Goal: Feedback & Contribution: Contribute content

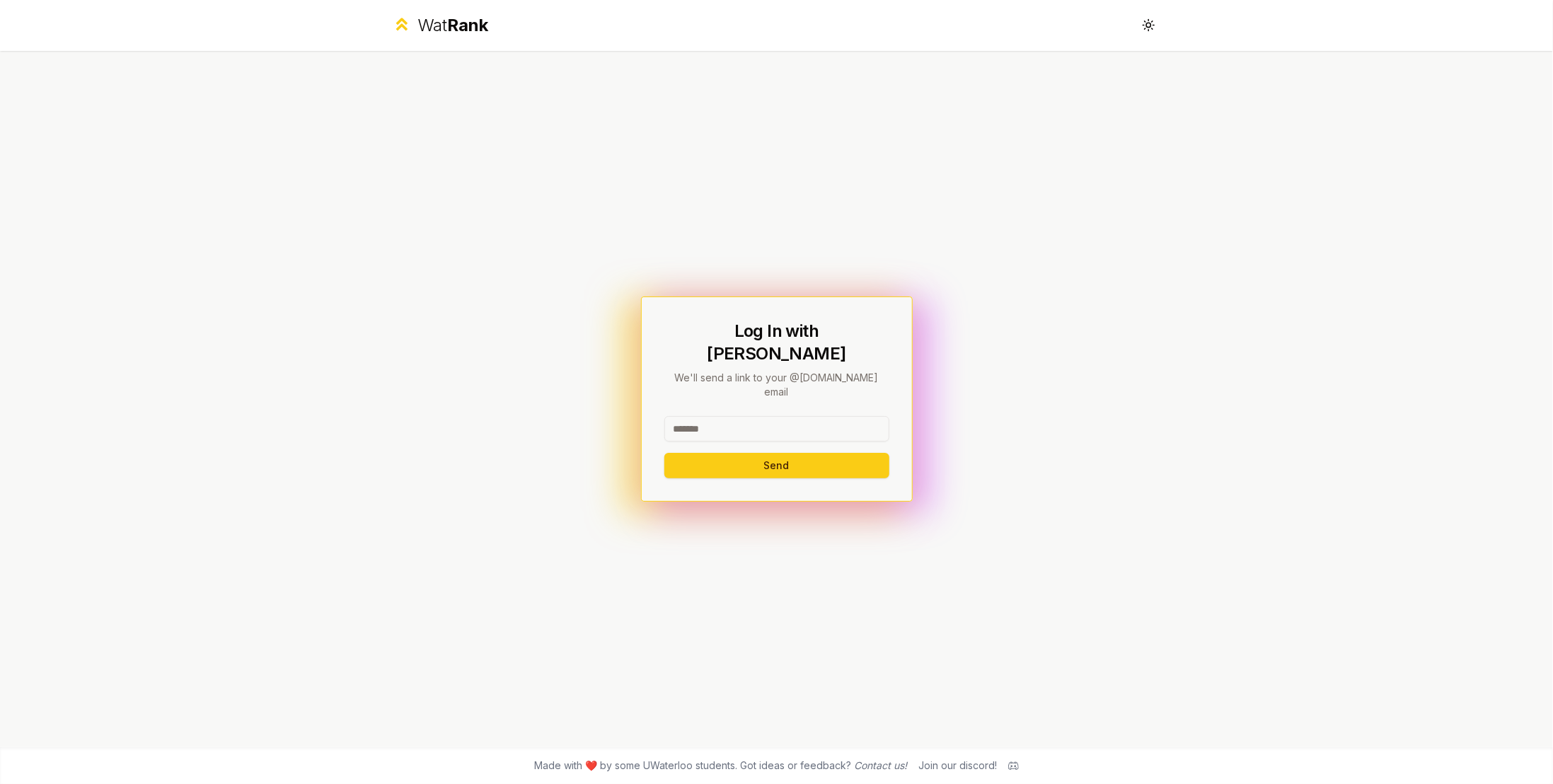
click at [759, 416] on input at bounding box center [776, 428] width 225 height 26
click at [776, 416] on input at bounding box center [776, 428] width 225 height 26
type input "********"
click at [664, 453] on button "Send" at bounding box center [776, 465] width 225 height 26
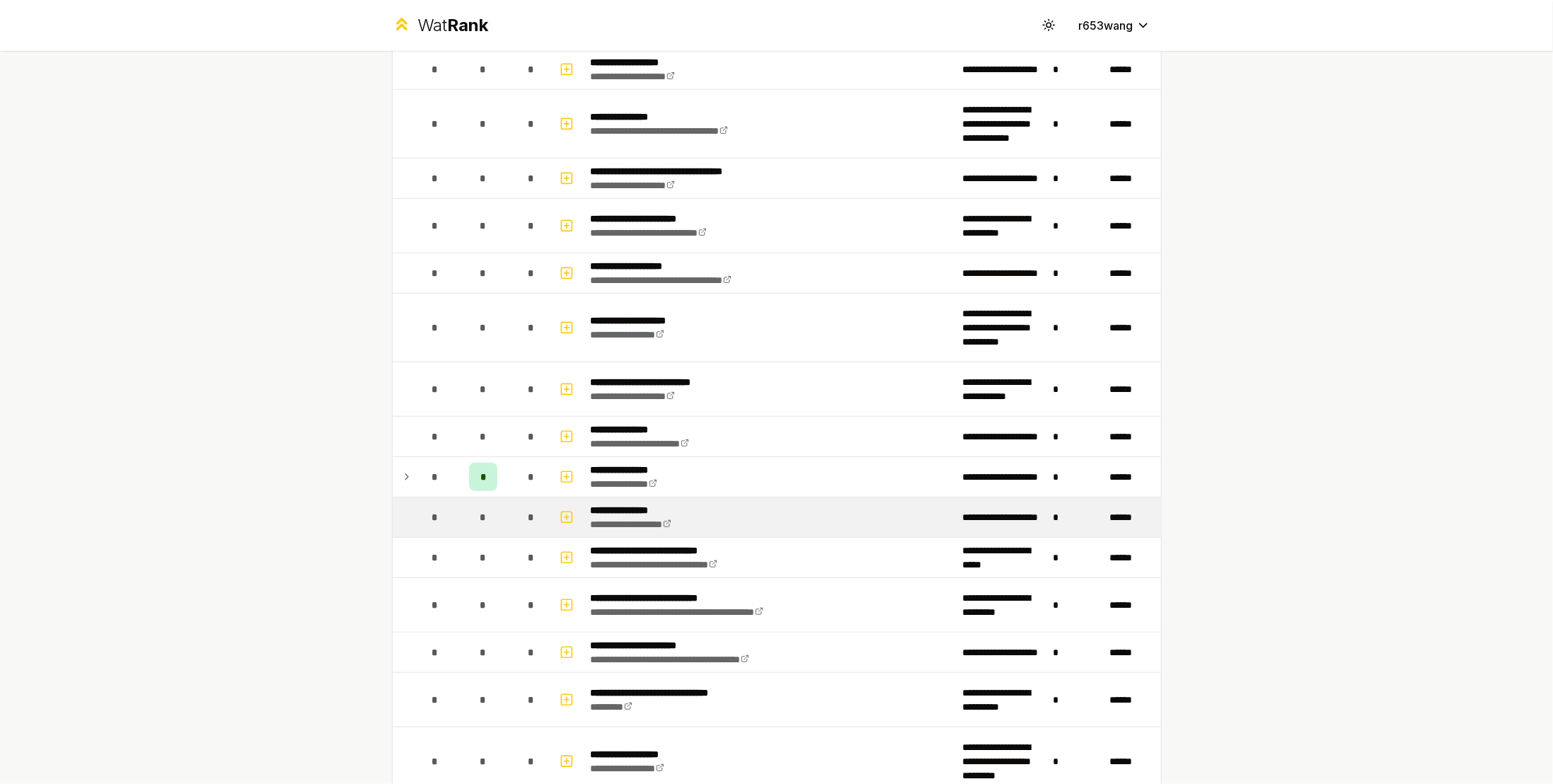
scroll to position [351, 0]
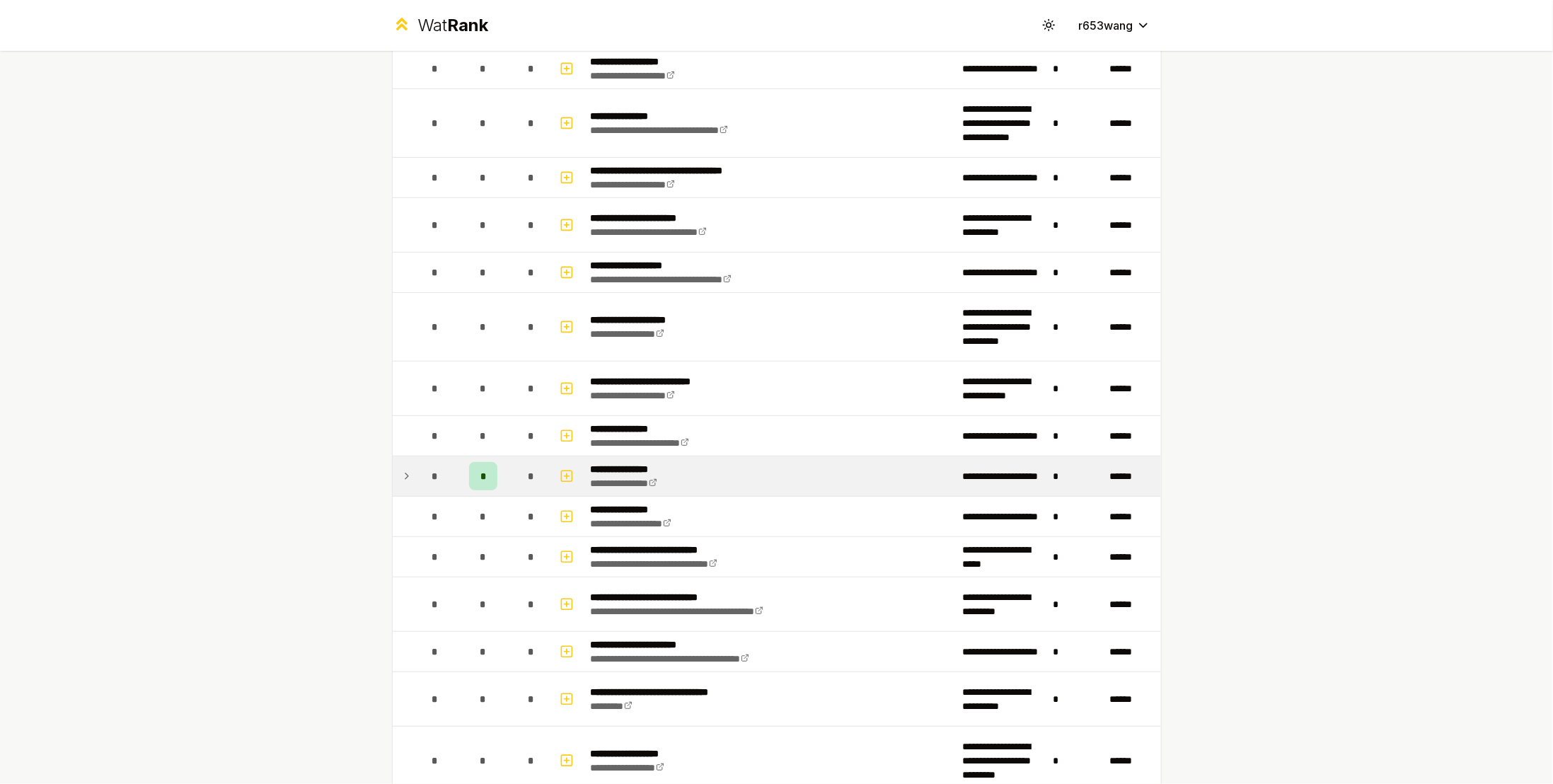
click at [404, 468] on icon at bounding box center [406, 476] width 11 height 17
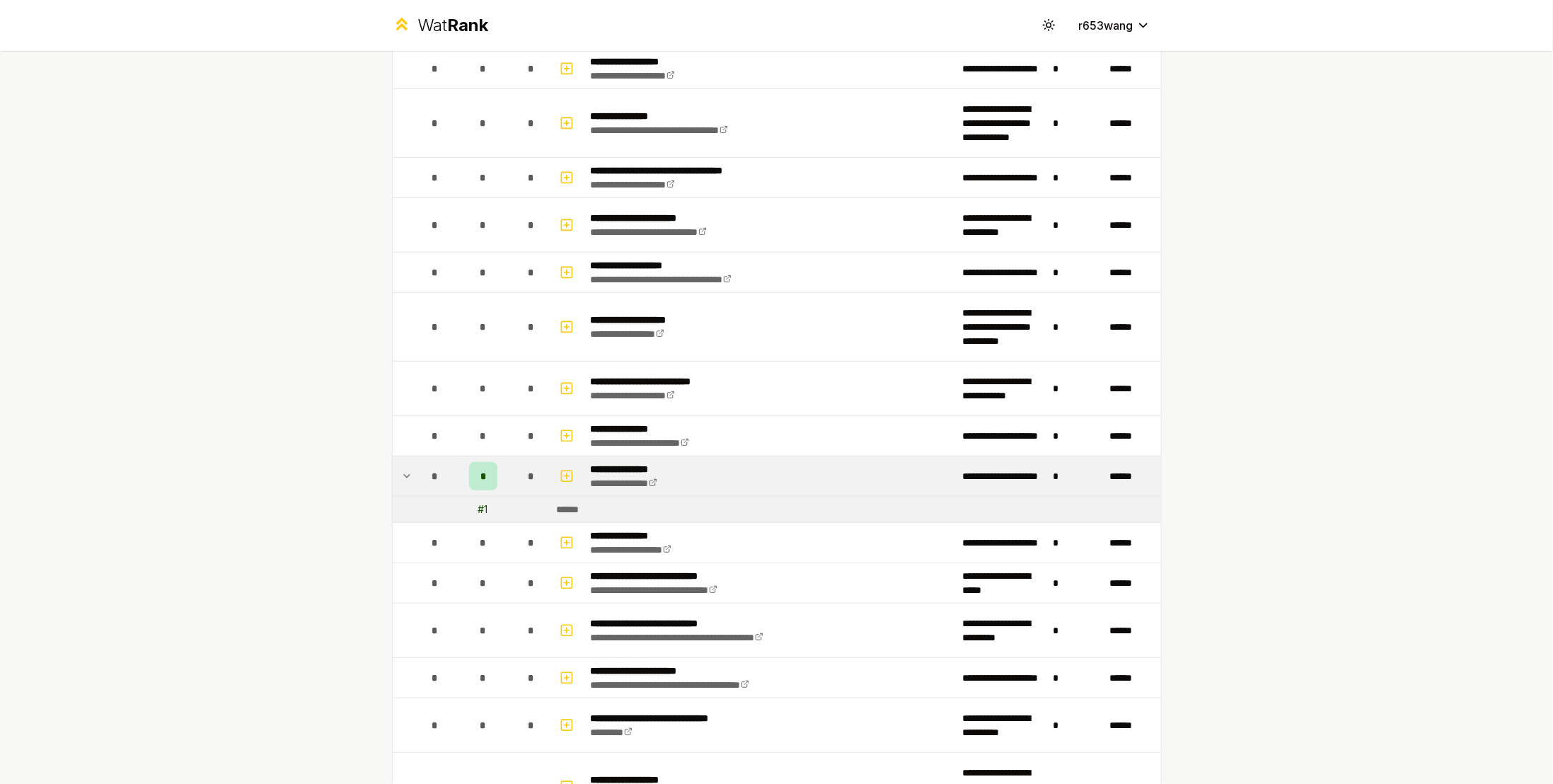
click at [404, 468] on icon at bounding box center [406, 476] width 11 height 17
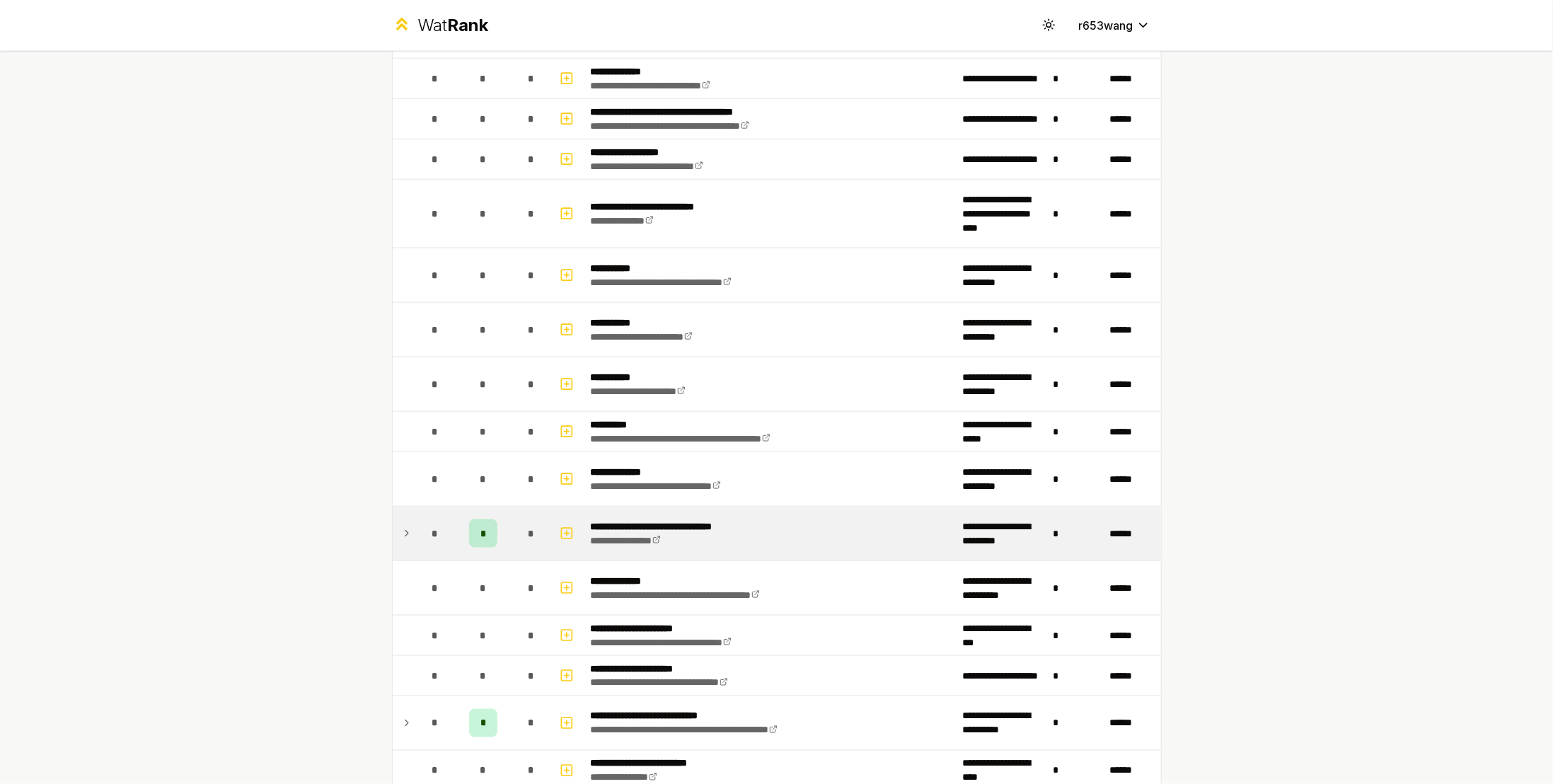
scroll to position [1129, 0]
click at [401, 523] on icon at bounding box center [406, 532] width 11 height 17
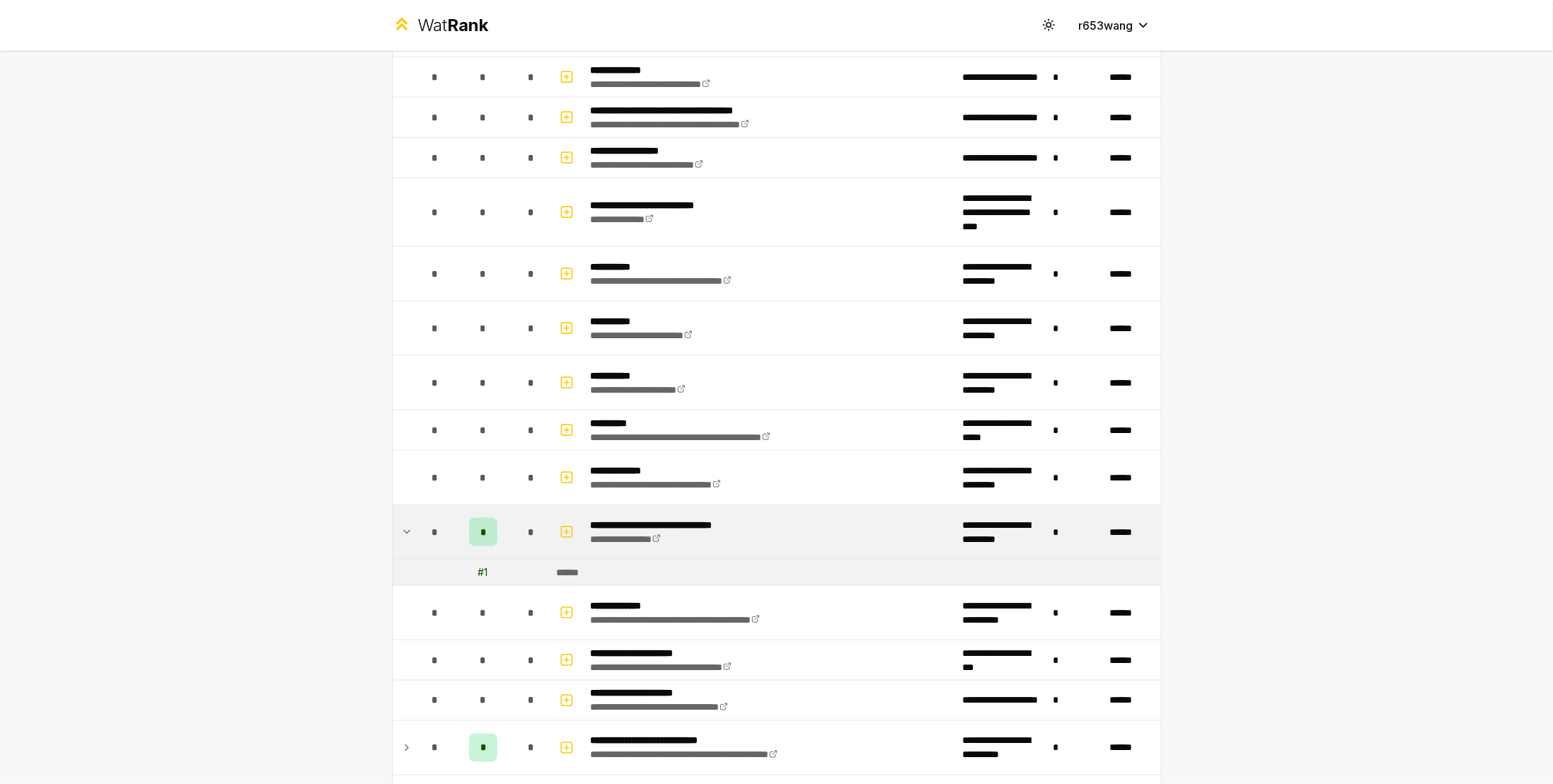
click at [403, 531] on icon at bounding box center [406, 532] width 6 height 3
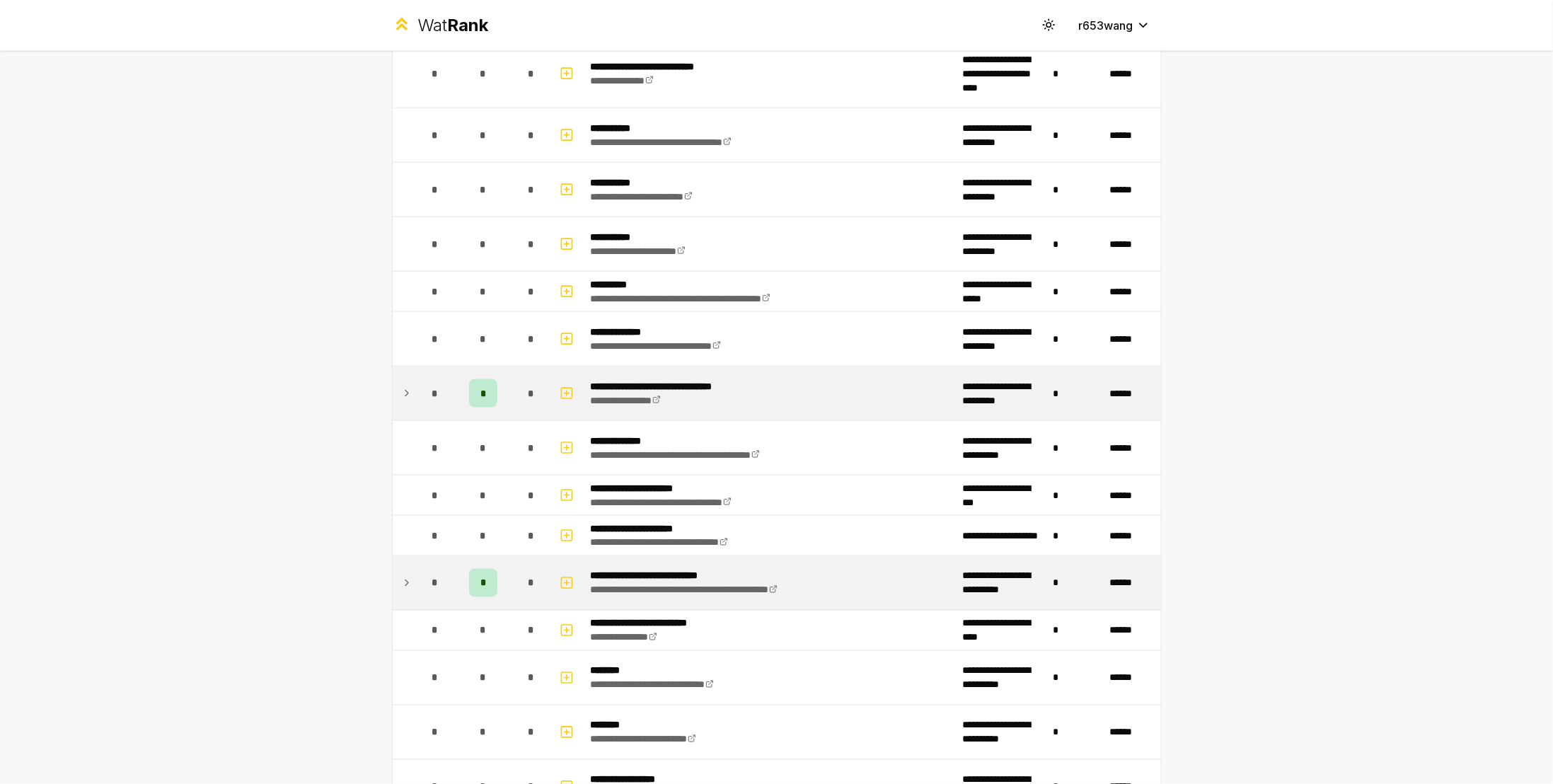
scroll to position [1269, 0]
click at [402, 573] on icon at bounding box center [406, 582] width 11 height 17
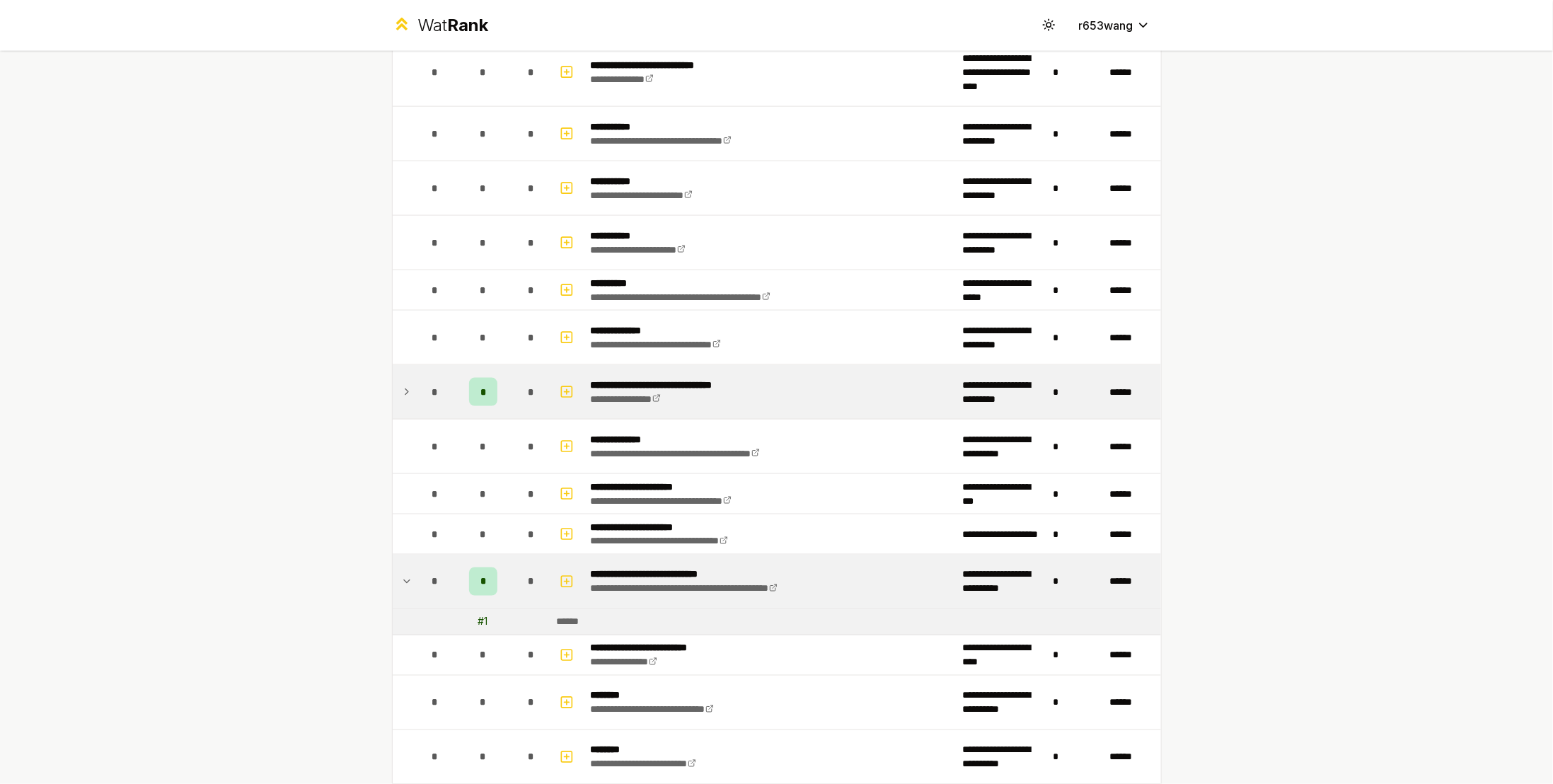
click at [476, 609] on td "# 1" at bounding box center [483, 622] width 57 height 26
click at [478, 615] on div "# 1" at bounding box center [483, 622] width 9 height 14
click at [485, 609] on td "# 1" at bounding box center [483, 622] width 57 height 26
click at [401, 388] on icon at bounding box center [406, 392] width 11 height 17
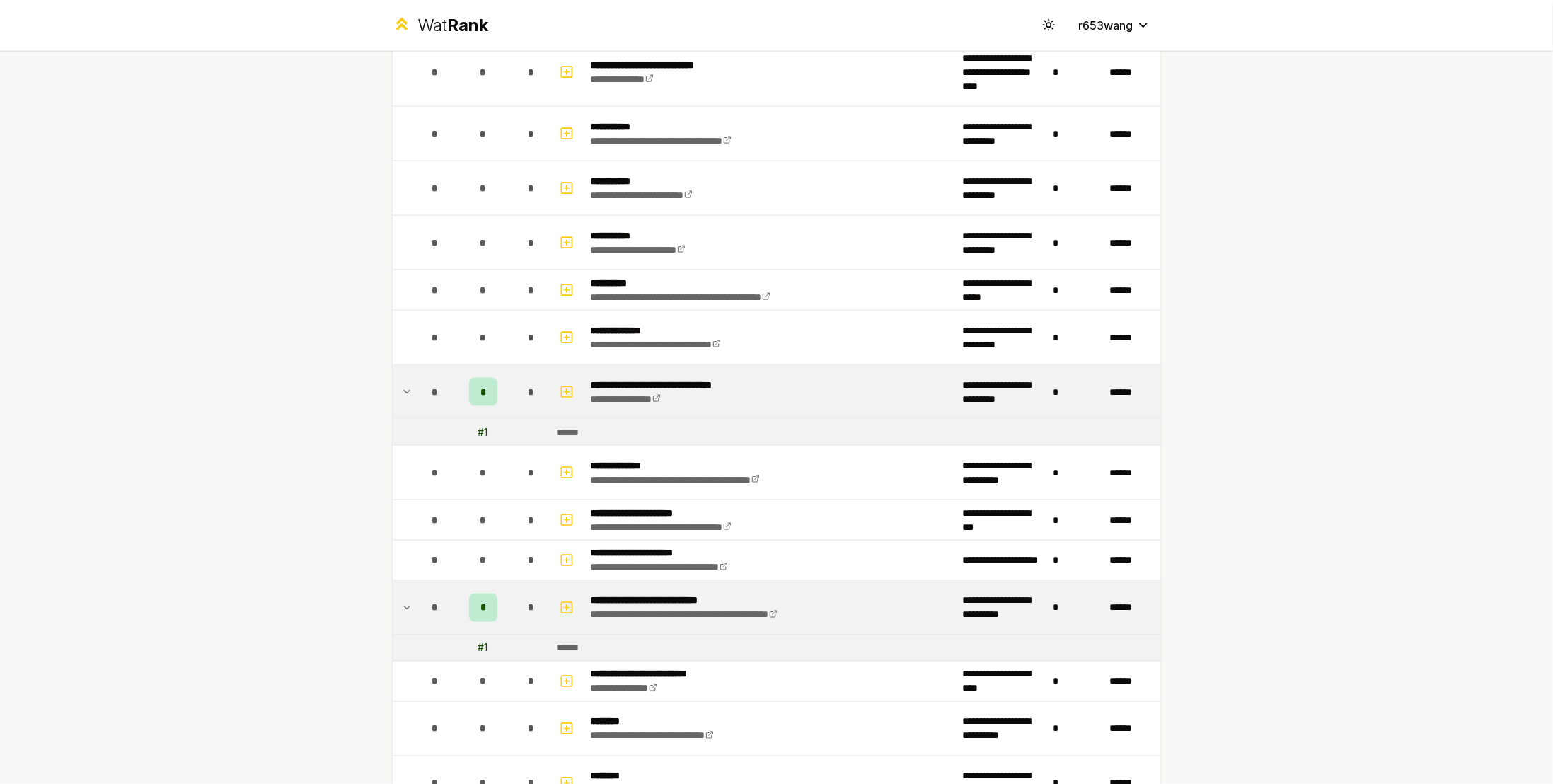
click at [401, 388] on icon at bounding box center [406, 392] width 11 height 17
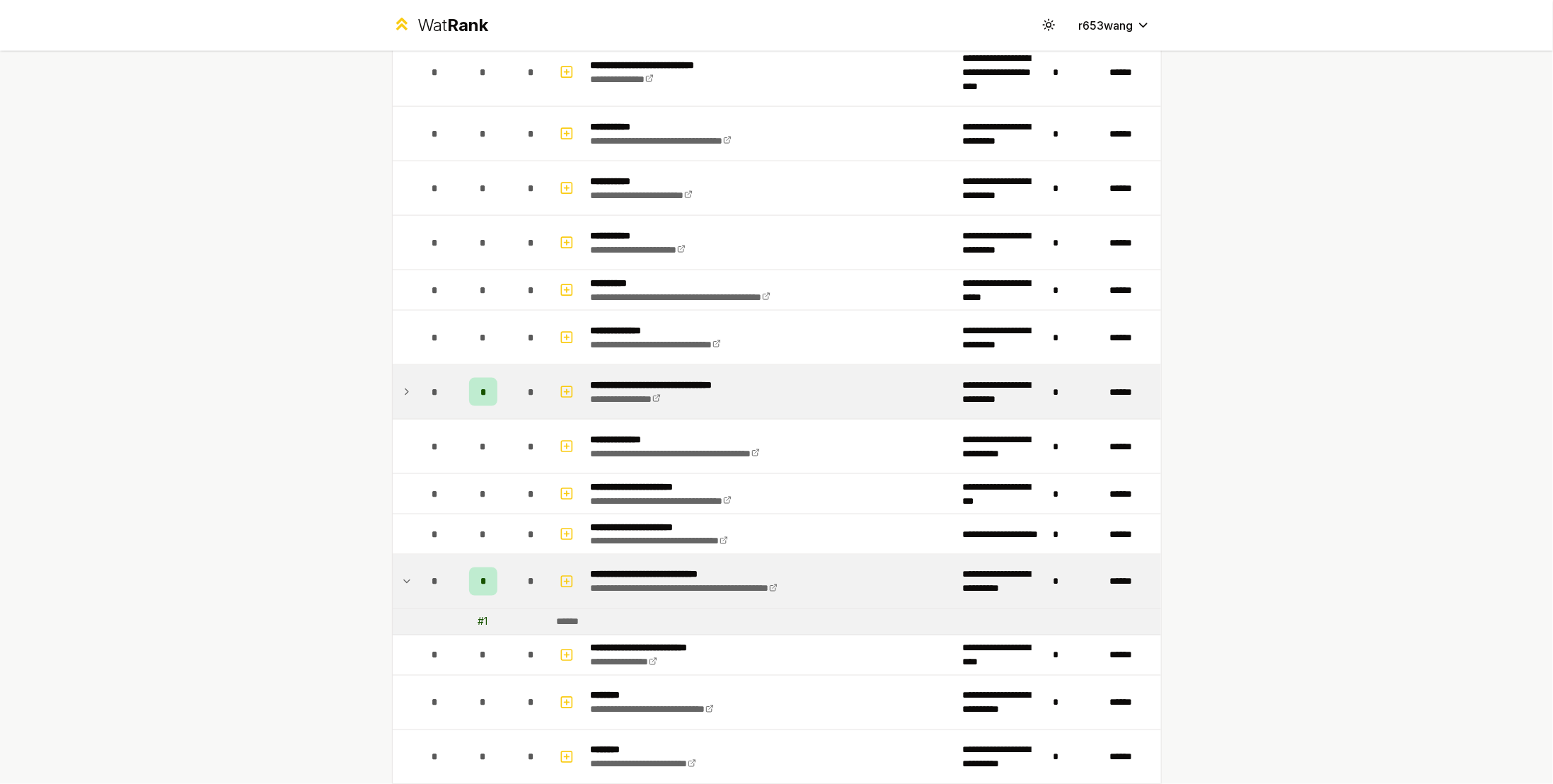
click at [405, 573] on icon at bounding box center [406, 582] width 11 height 17
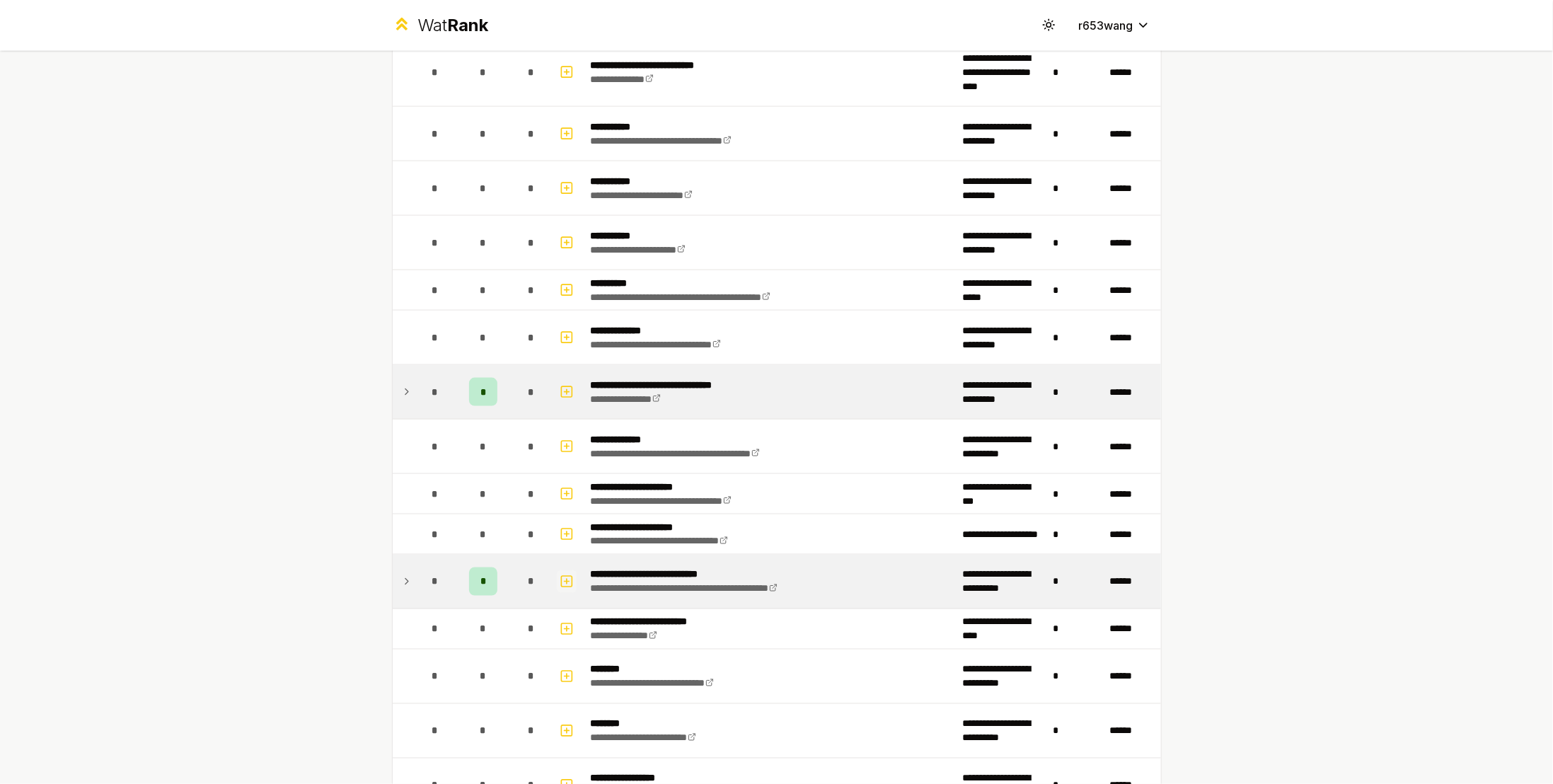
click at [564, 581] on icon "button" at bounding box center [566, 581] width 5 height 0
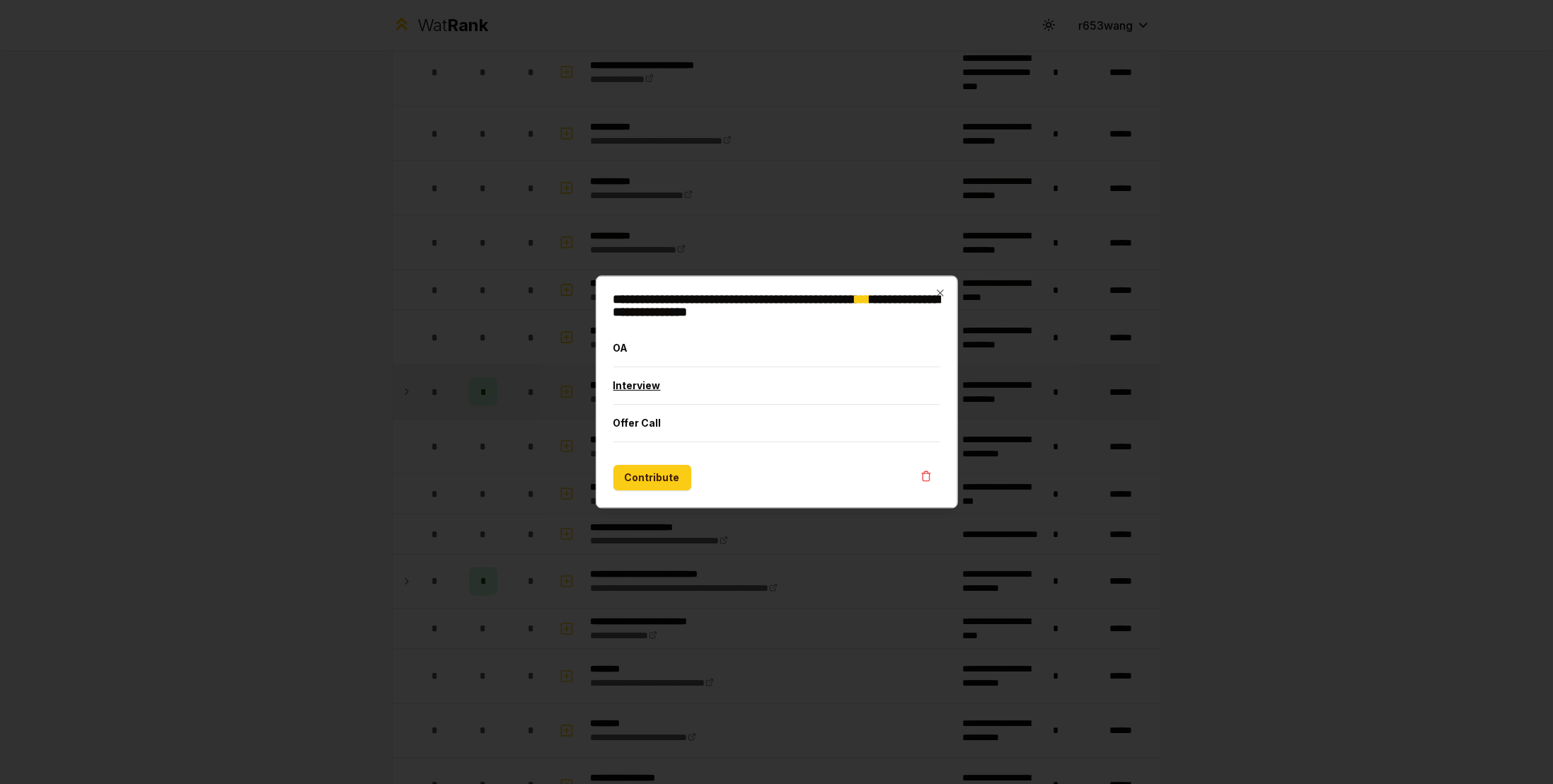
click at [652, 387] on button "Interview" at bounding box center [776, 385] width 327 height 37
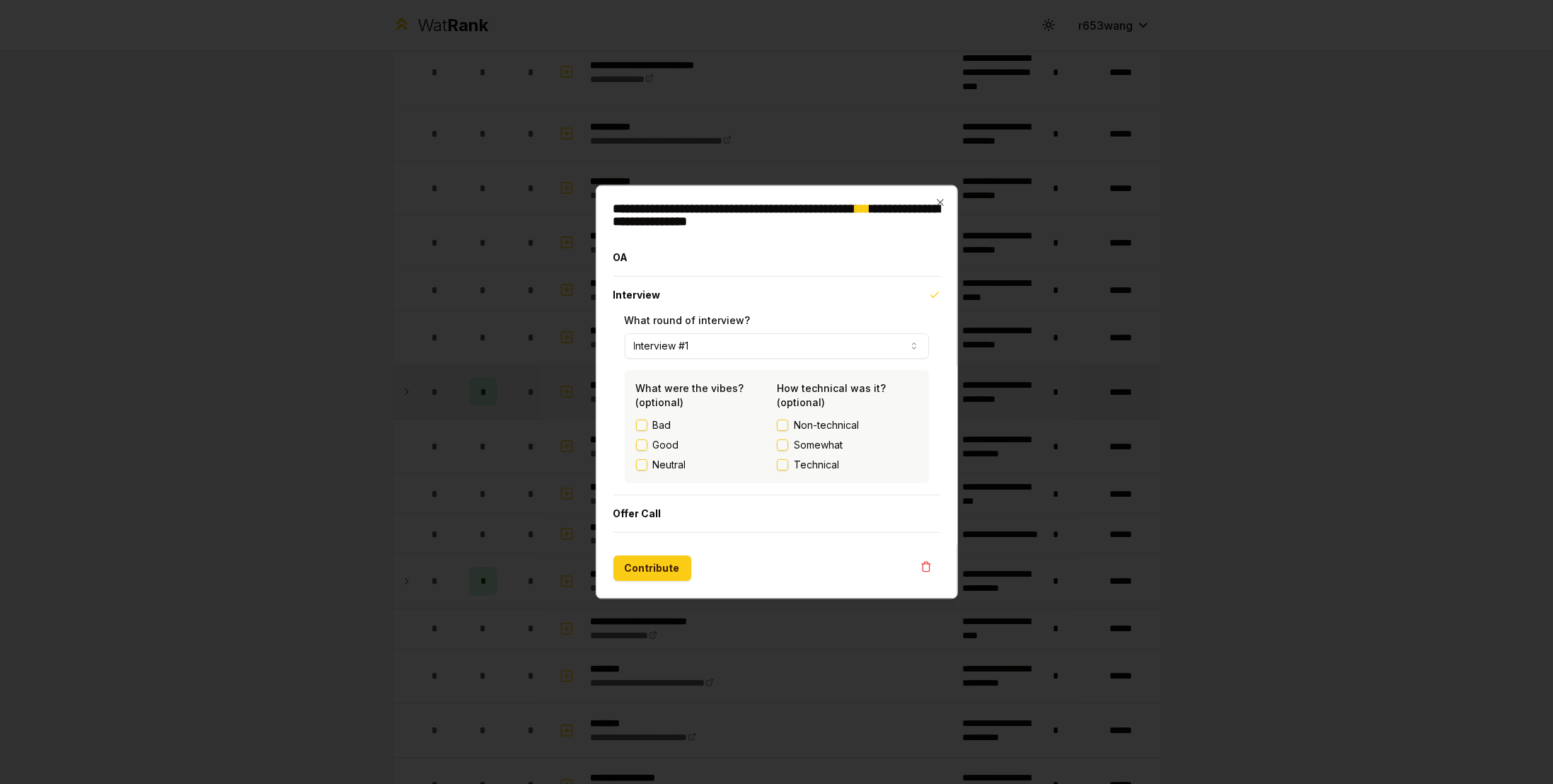
click at [809, 355] on button "Interview #1" at bounding box center [776, 346] width 305 height 26
click at [809, 354] on button "Interview #1" at bounding box center [776, 346] width 305 height 26
click at [829, 353] on button "Interview #1" at bounding box center [776, 346] width 305 height 26
click at [829, 348] on button "Interview #1" at bounding box center [776, 346] width 305 height 26
click at [944, 201] on icon "button" at bounding box center [940, 203] width 11 height 11
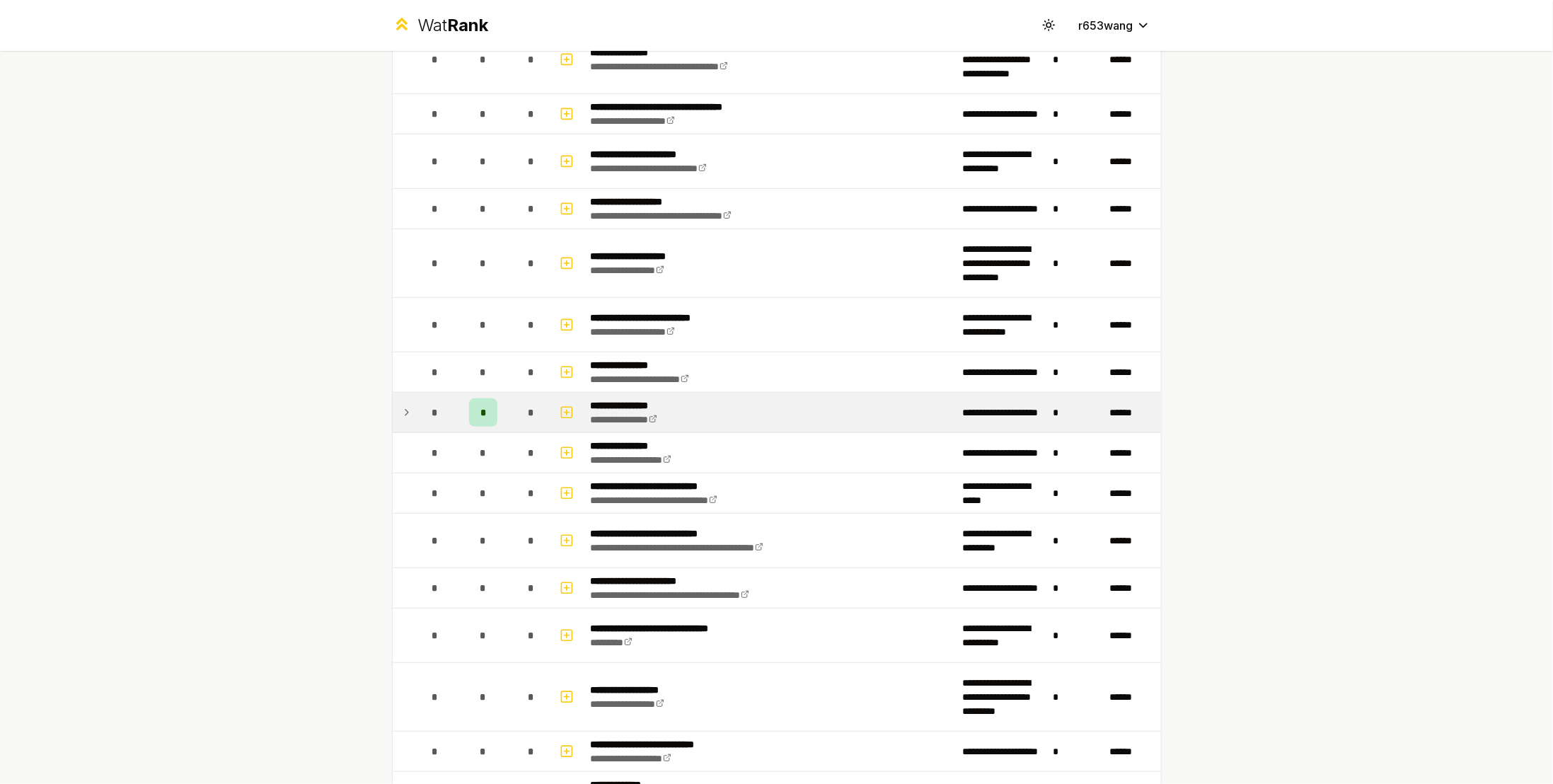
scroll to position [0, 0]
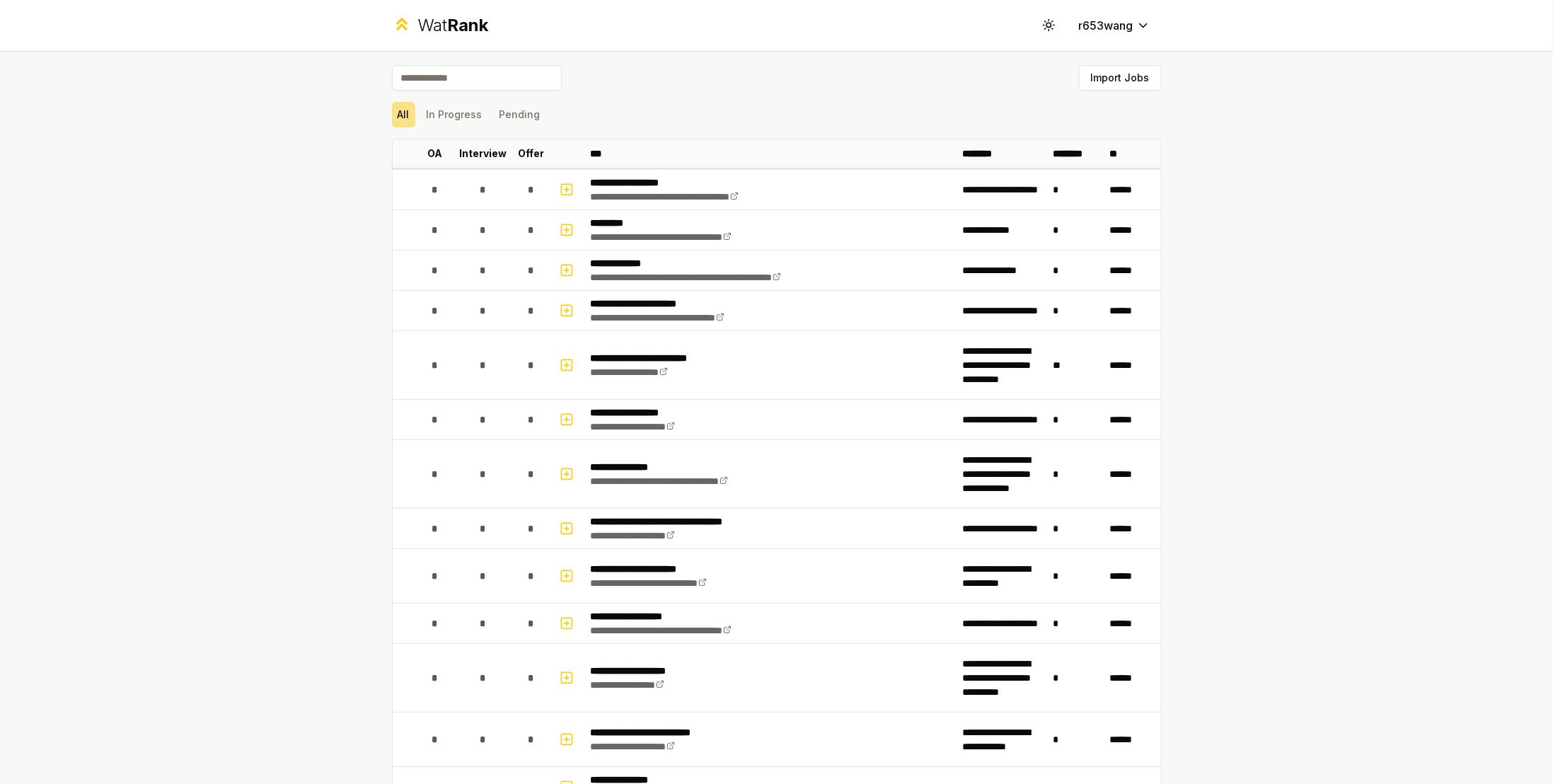
click at [127, 416] on div "**********" at bounding box center [776, 392] width 1553 height 784
click at [459, 65] on input at bounding box center [477, 78] width 170 height 26
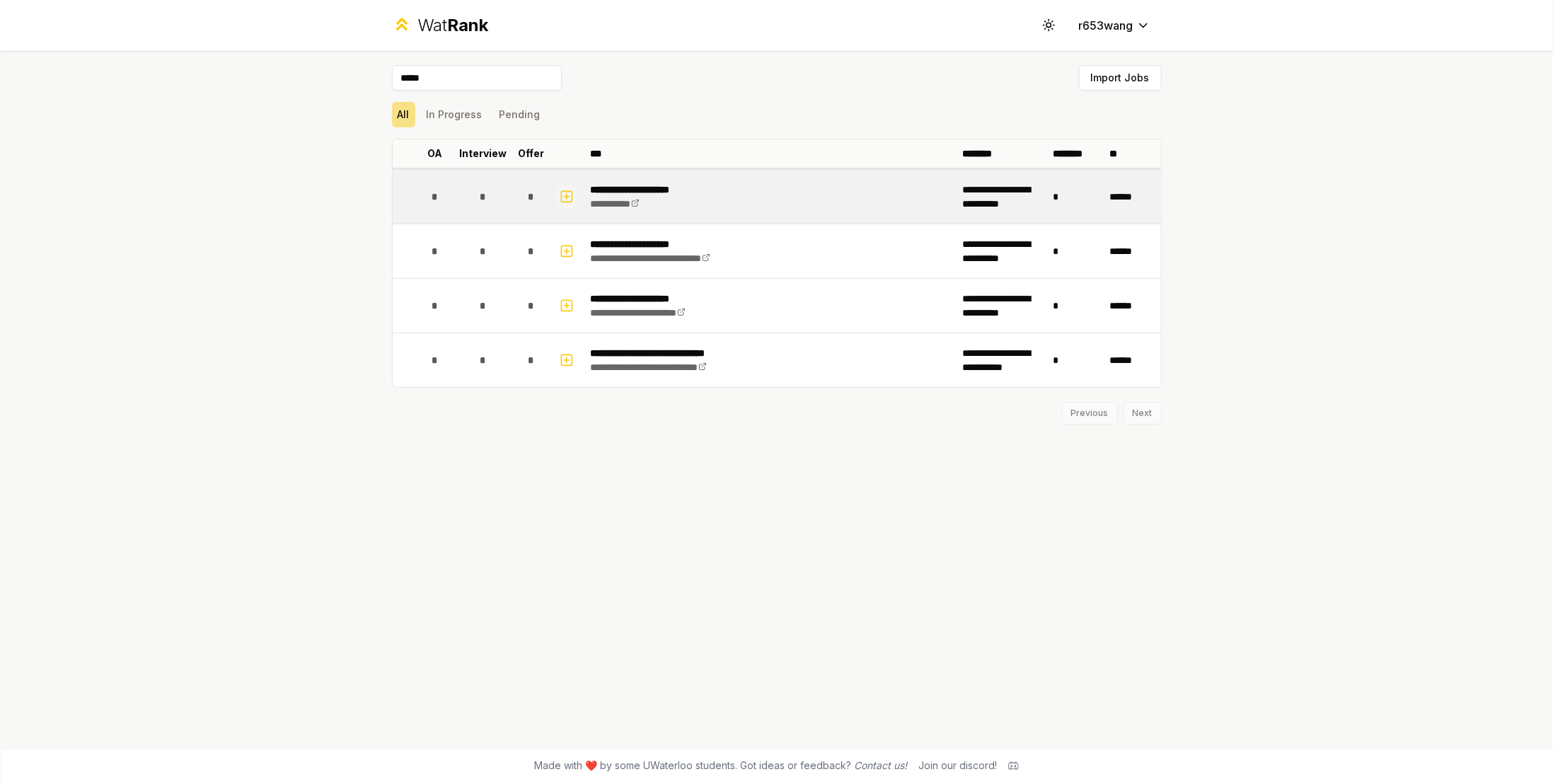
type input "*****"
click at [566, 188] on icon "button" at bounding box center [566, 196] width 14 height 17
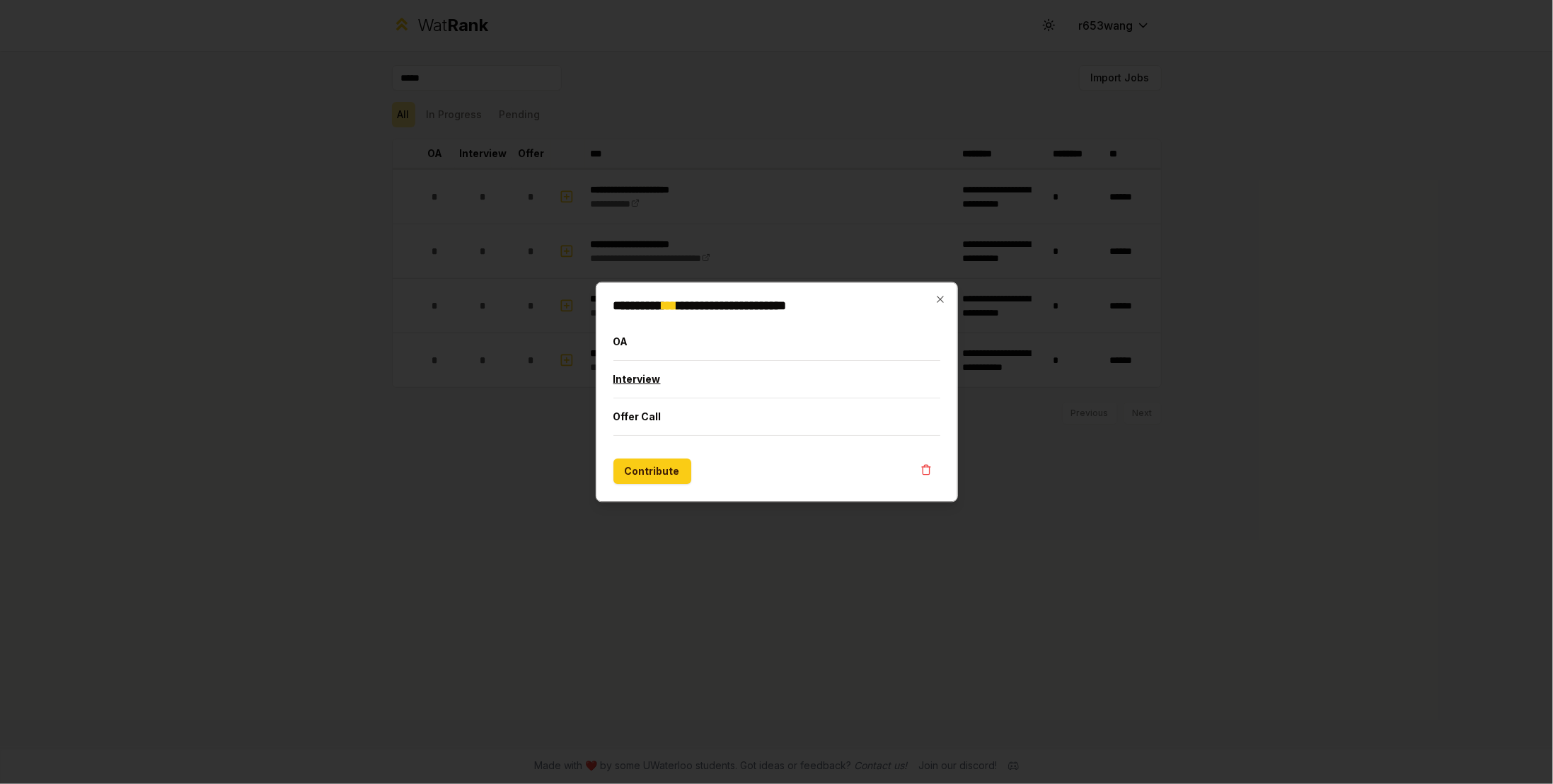
click at [657, 383] on button "Interview" at bounding box center [776, 380] width 327 height 37
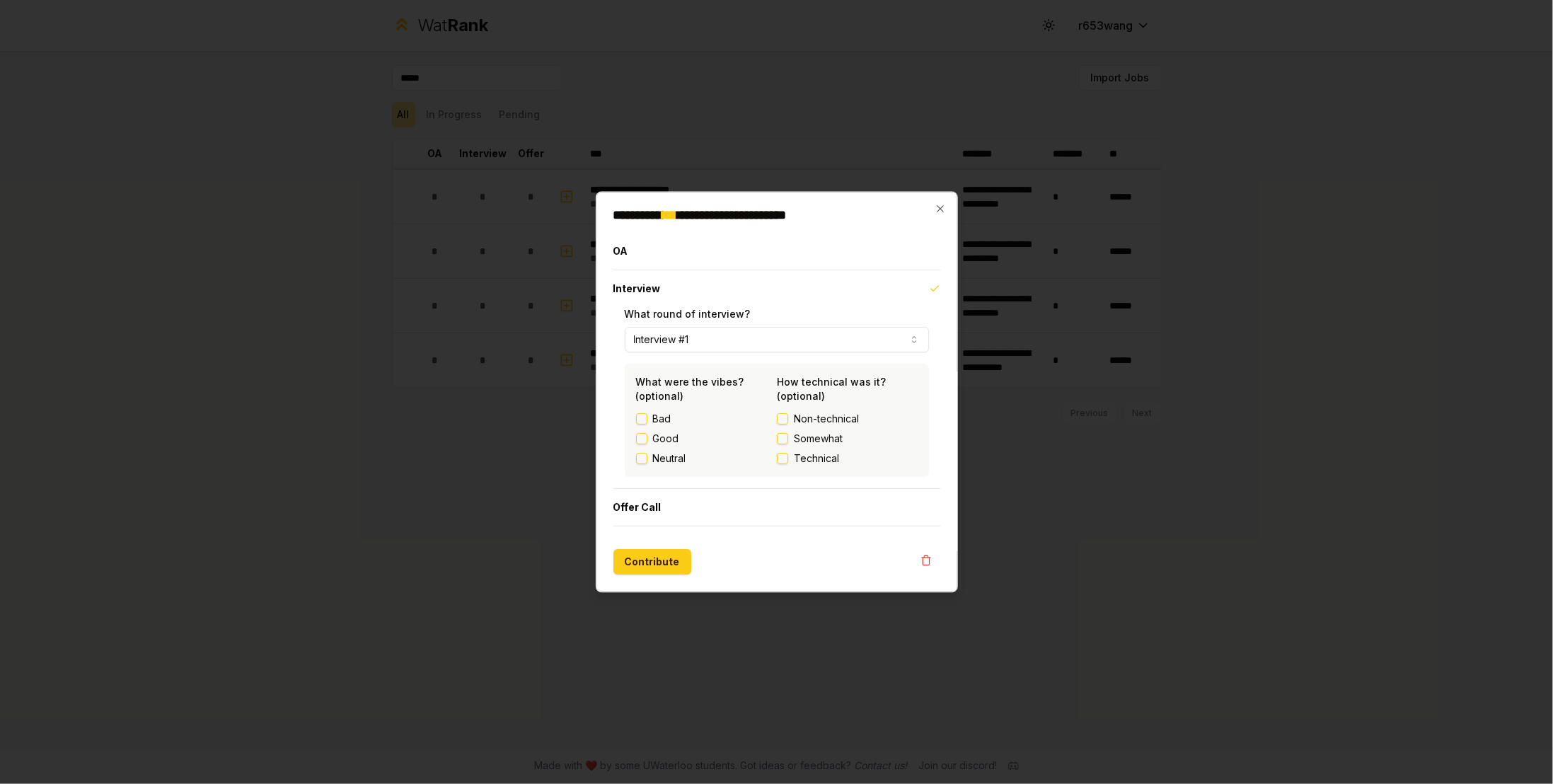
click at [655, 441] on label "Good" at bounding box center [666, 439] width 27 height 14
click at [647, 441] on button "Good" at bounding box center [642, 439] width 11 height 11
click at [659, 565] on button "Contribute" at bounding box center [652, 562] width 78 height 26
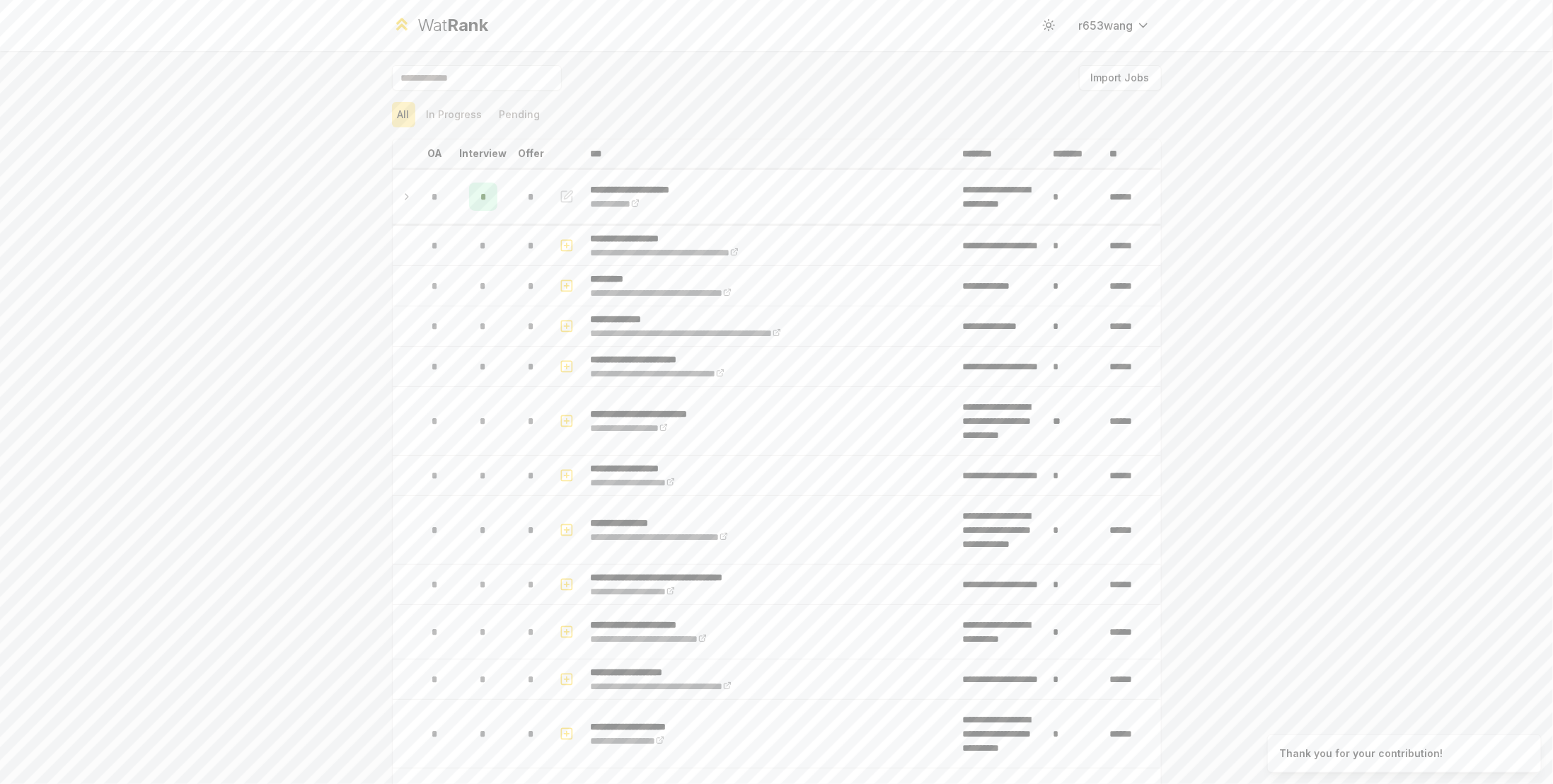
click at [486, 90] on input at bounding box center [477, 78] width 170 height 26
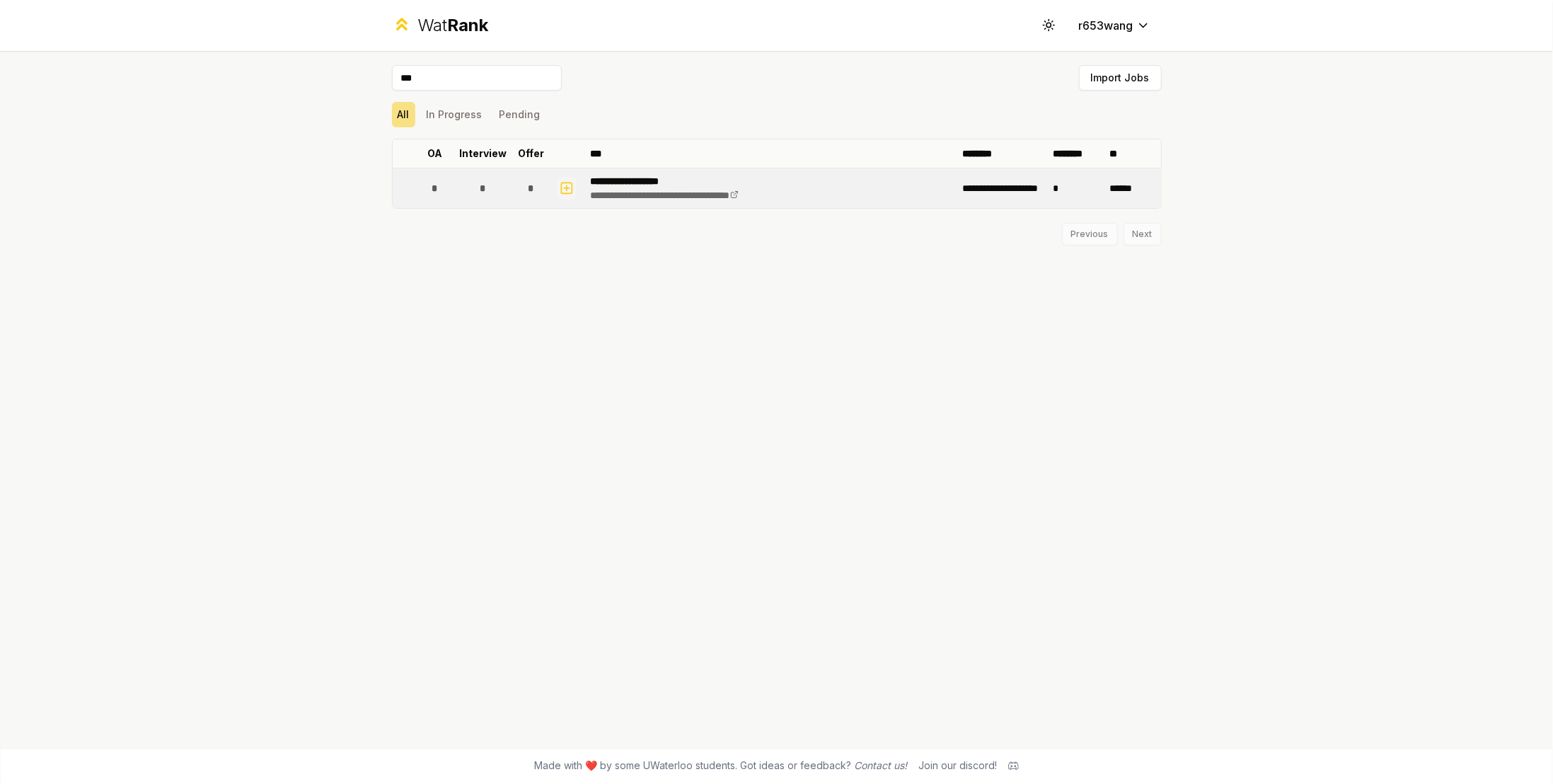
type input "***"
click at [562, 182] on icon "button" at bounding box center [566, 188] width 14 height 17
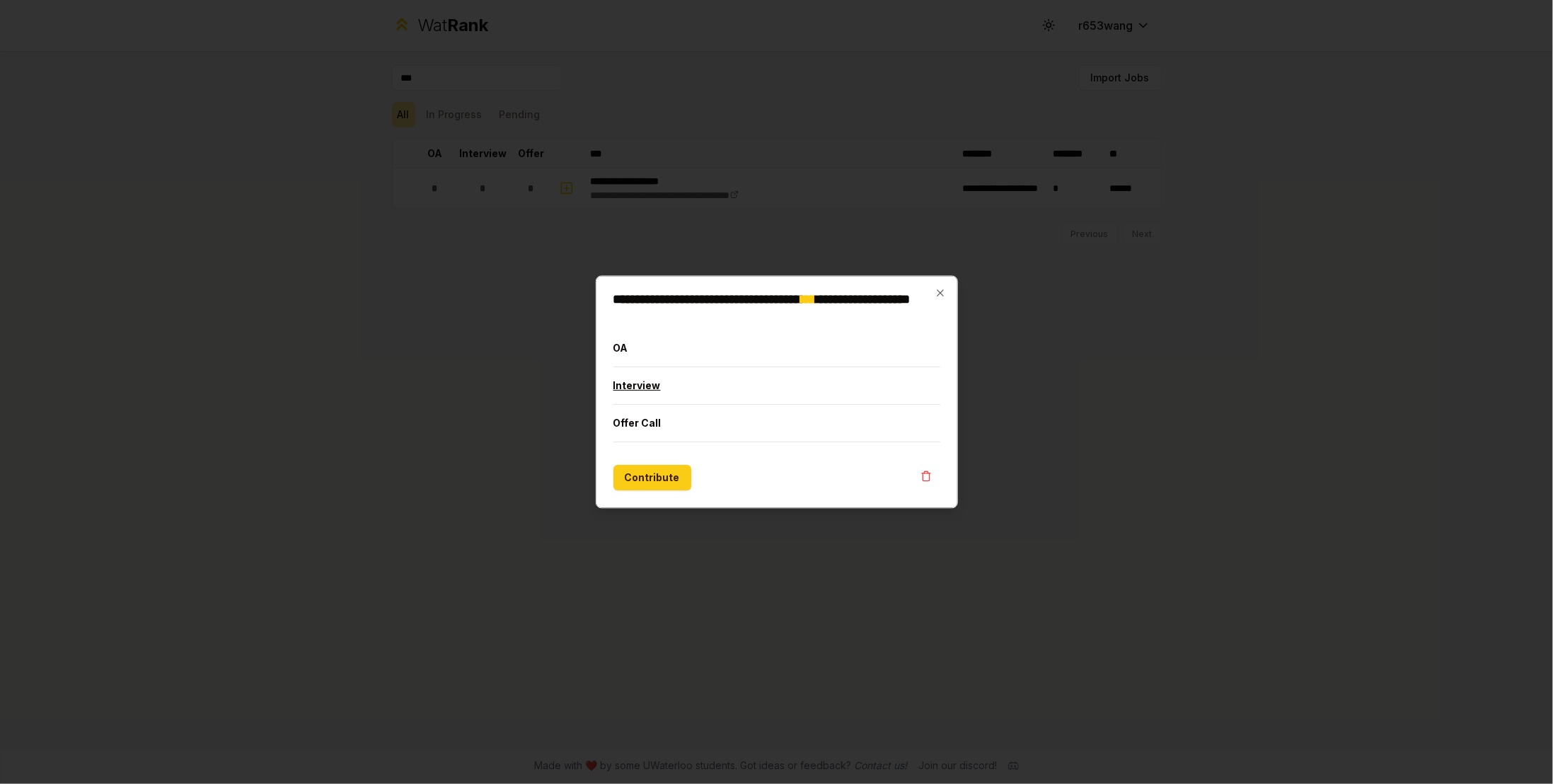
click at [704, 381] on button "Interview" at bounding box center [776, 385] width 327 height 37
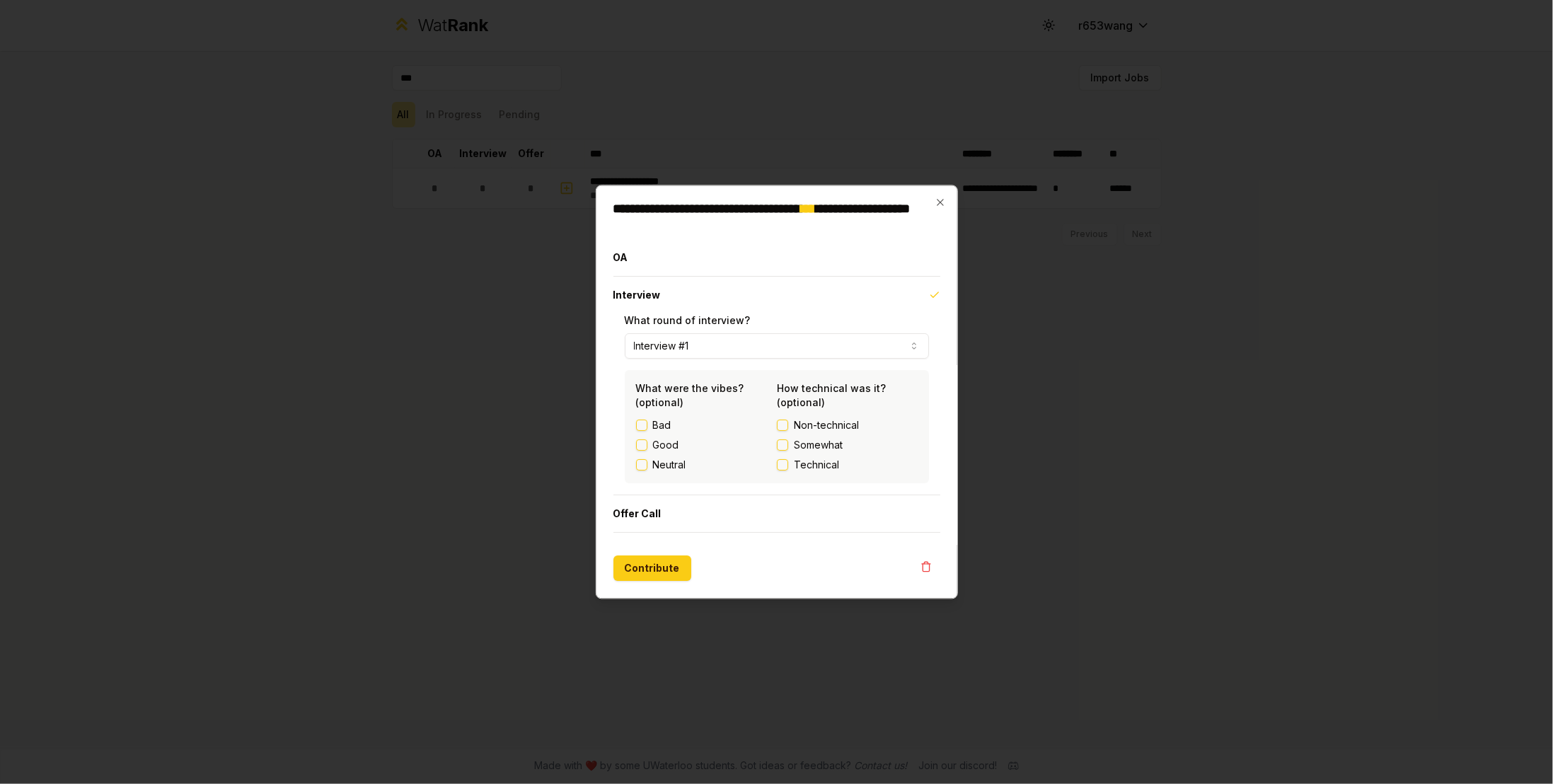
click at [694, 354] on button "Interview #1" at bounding box center [776, 346] width 305 height 26
click at [665, 446] on label "Good" at bounding box center [666, 445] width 27 height 14
click at [647, 446] on button "Good" at bounding box center [642, 445] width 11 height 11
click at [654, 562] on button "Contribute" at bounding box center [652, 569] width 78 height 26
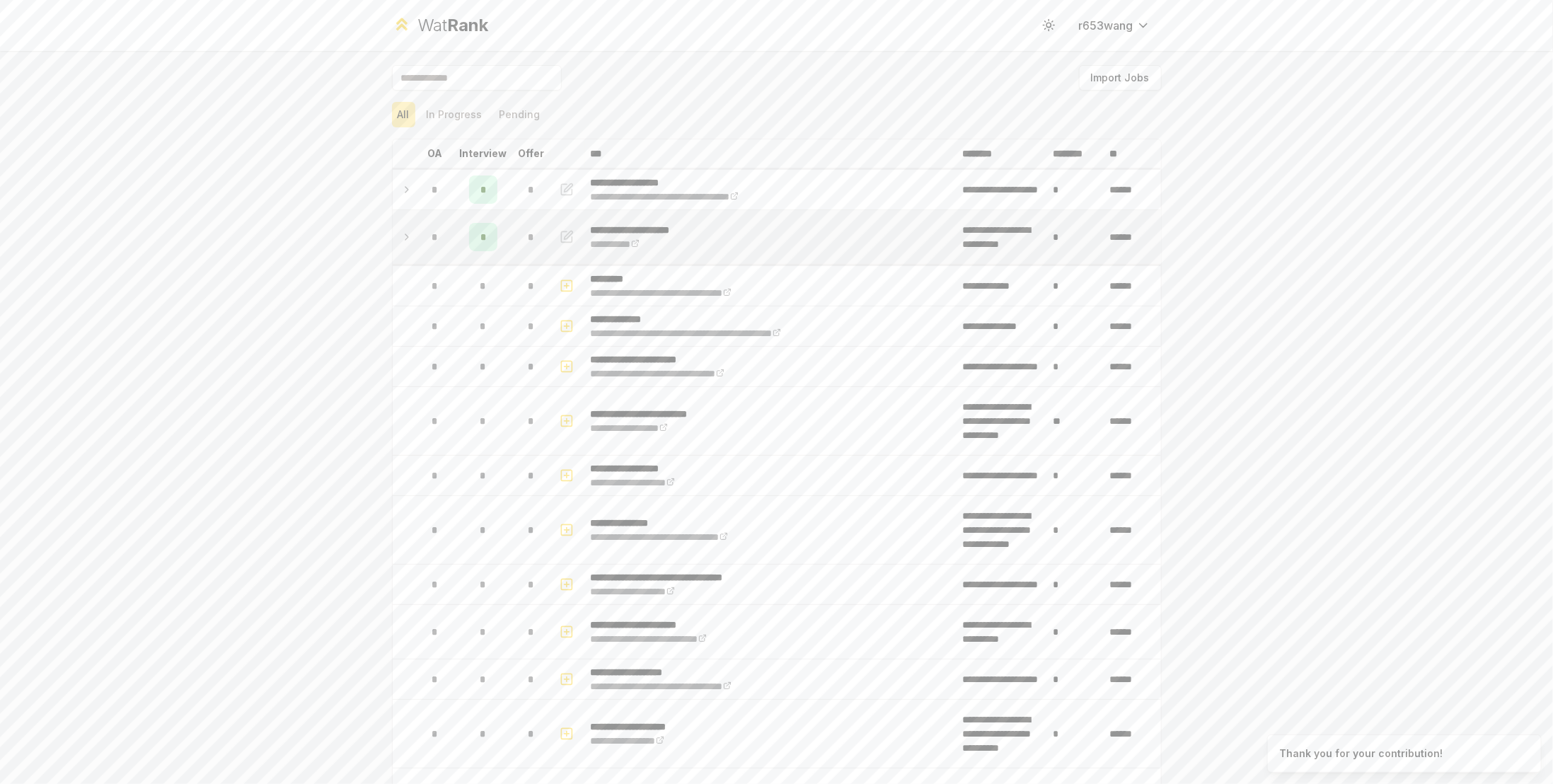
click at [404, 232] on icon at bounding box center [406, 237] width 11 height 17
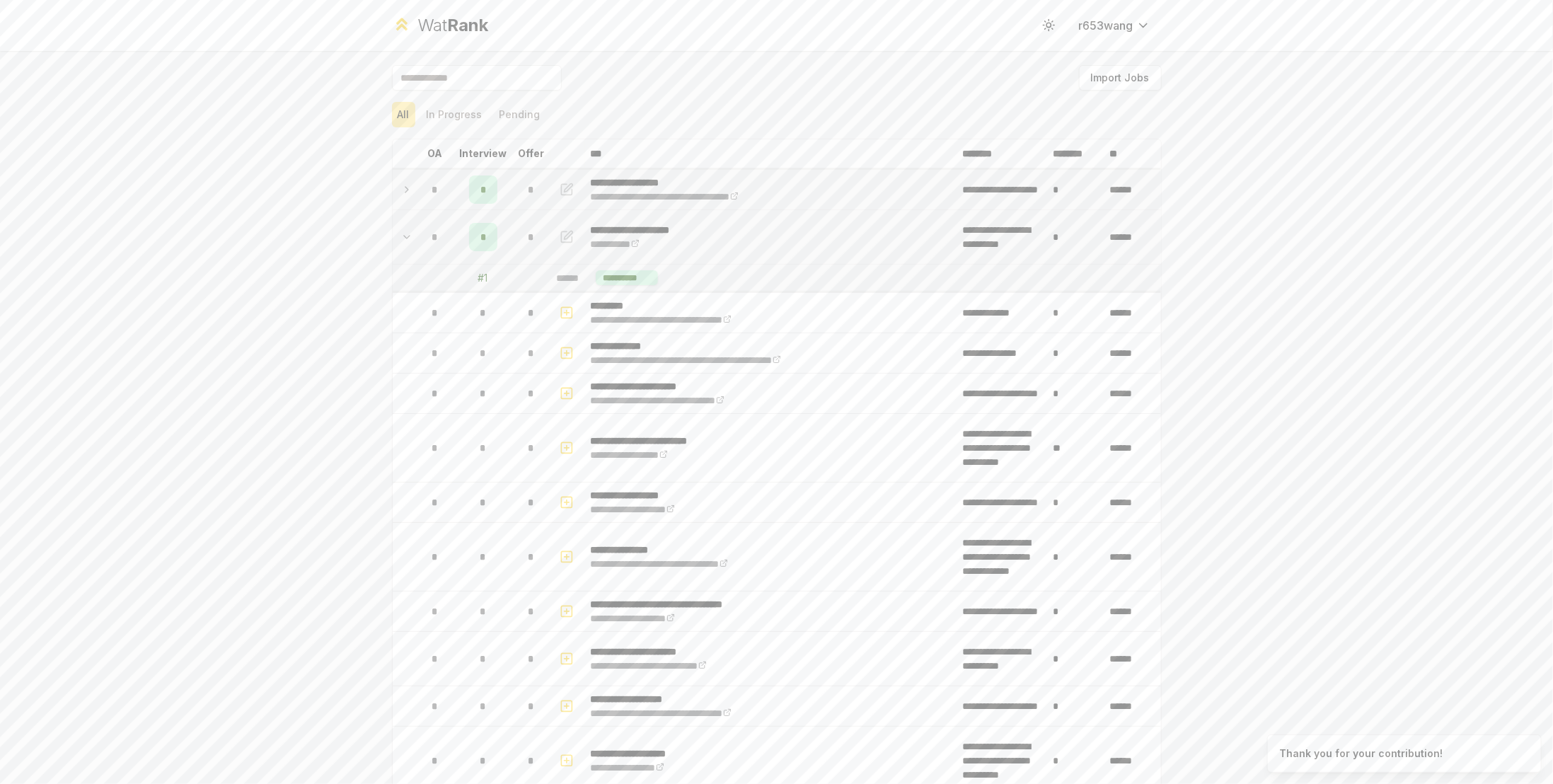
drag, startPoint x: 409, startPoint y: 233, endPoint x: 423, endPoint y: 169, distance: 65.5
click at [408, 233] on td at bounding box center [404, 236] width 23 height 54
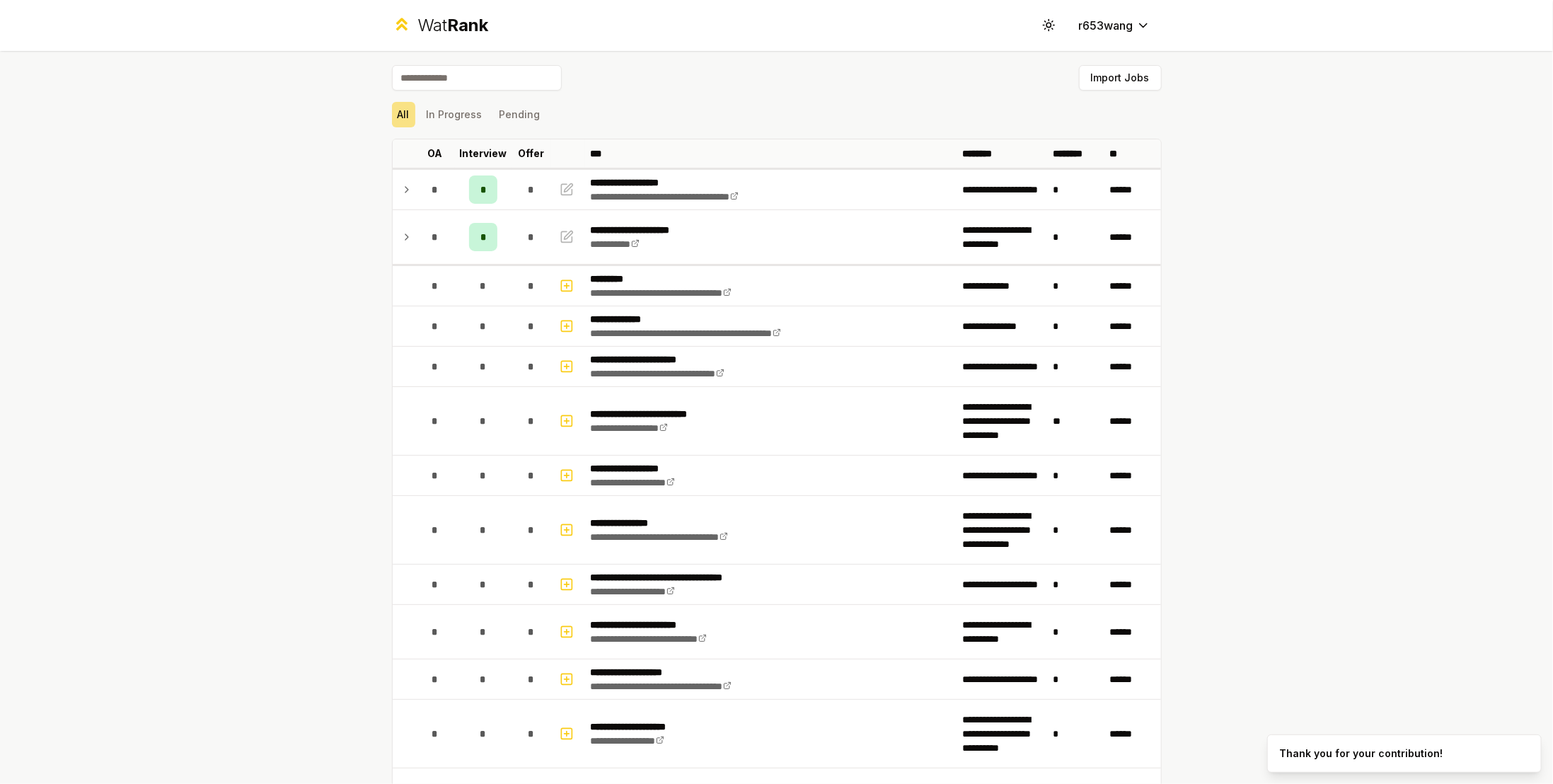
click at [448, 80] on input at bounding box center [477, 78] width 170 height 26
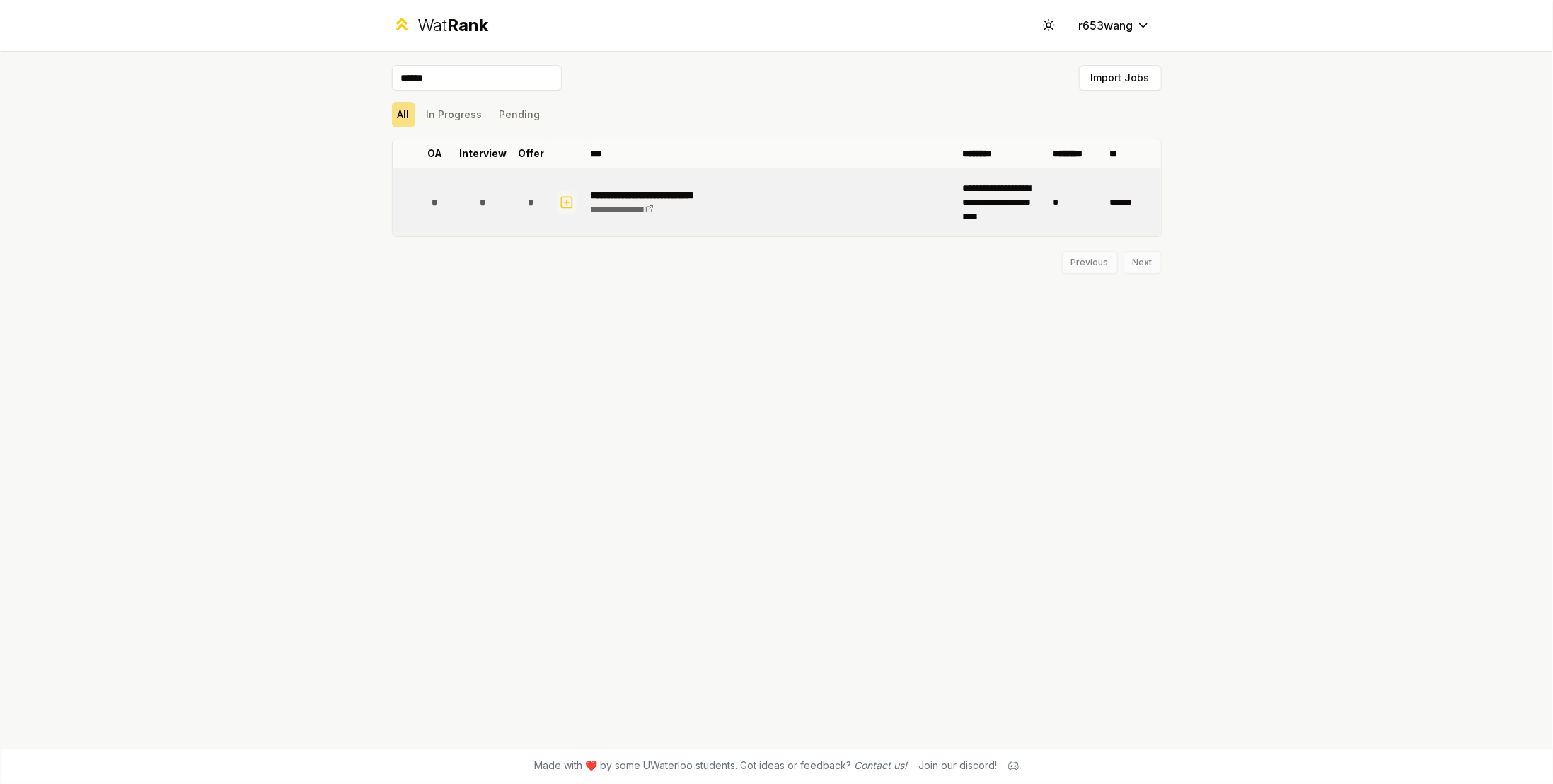
type input "******"
click at [571, 198] on rect "button" at bounding box center [566, 201] width 10 height 10
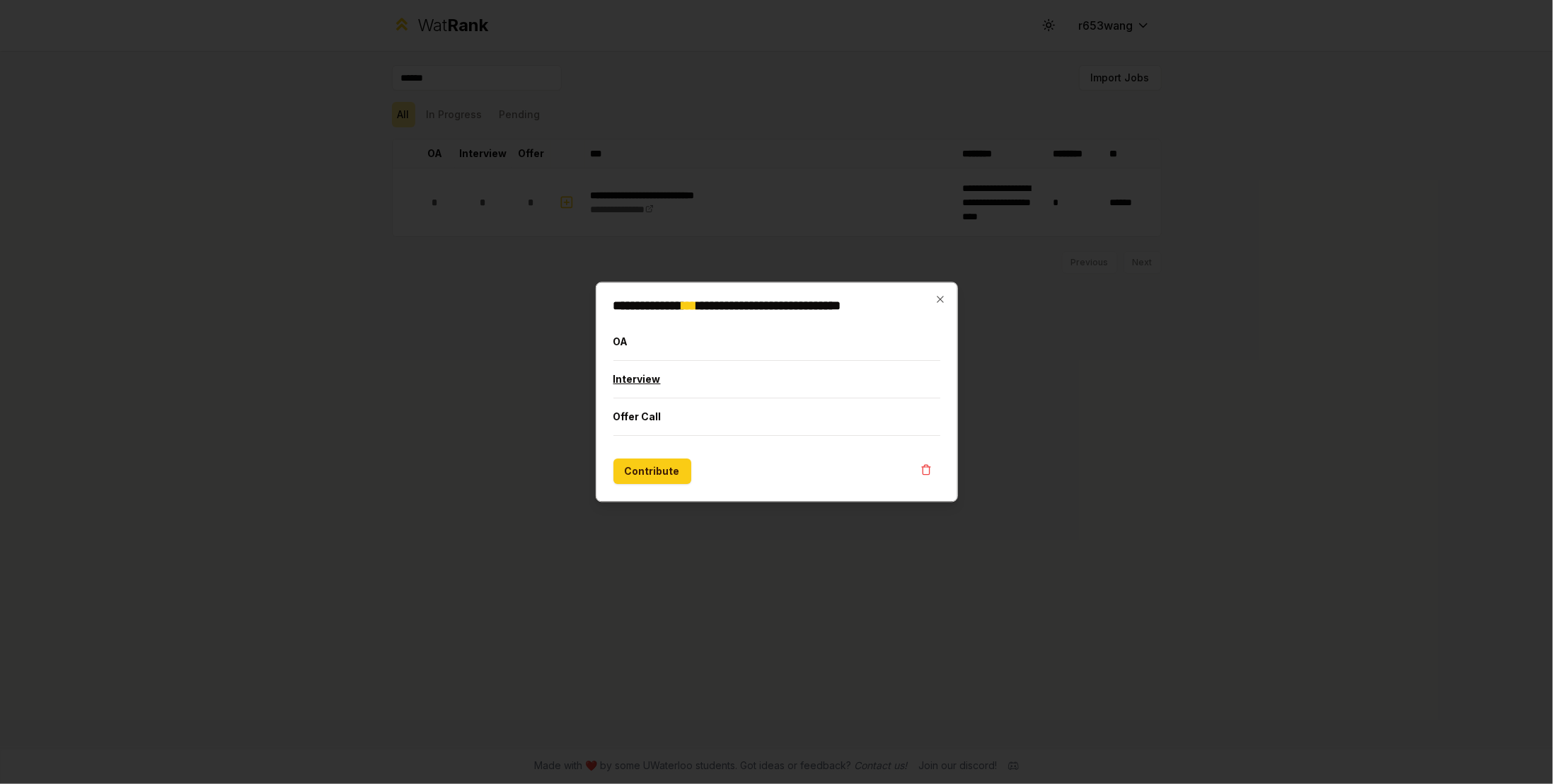
click at [679, 379] on button "Interview" at bounding box center [776, 380] width 327 height 37
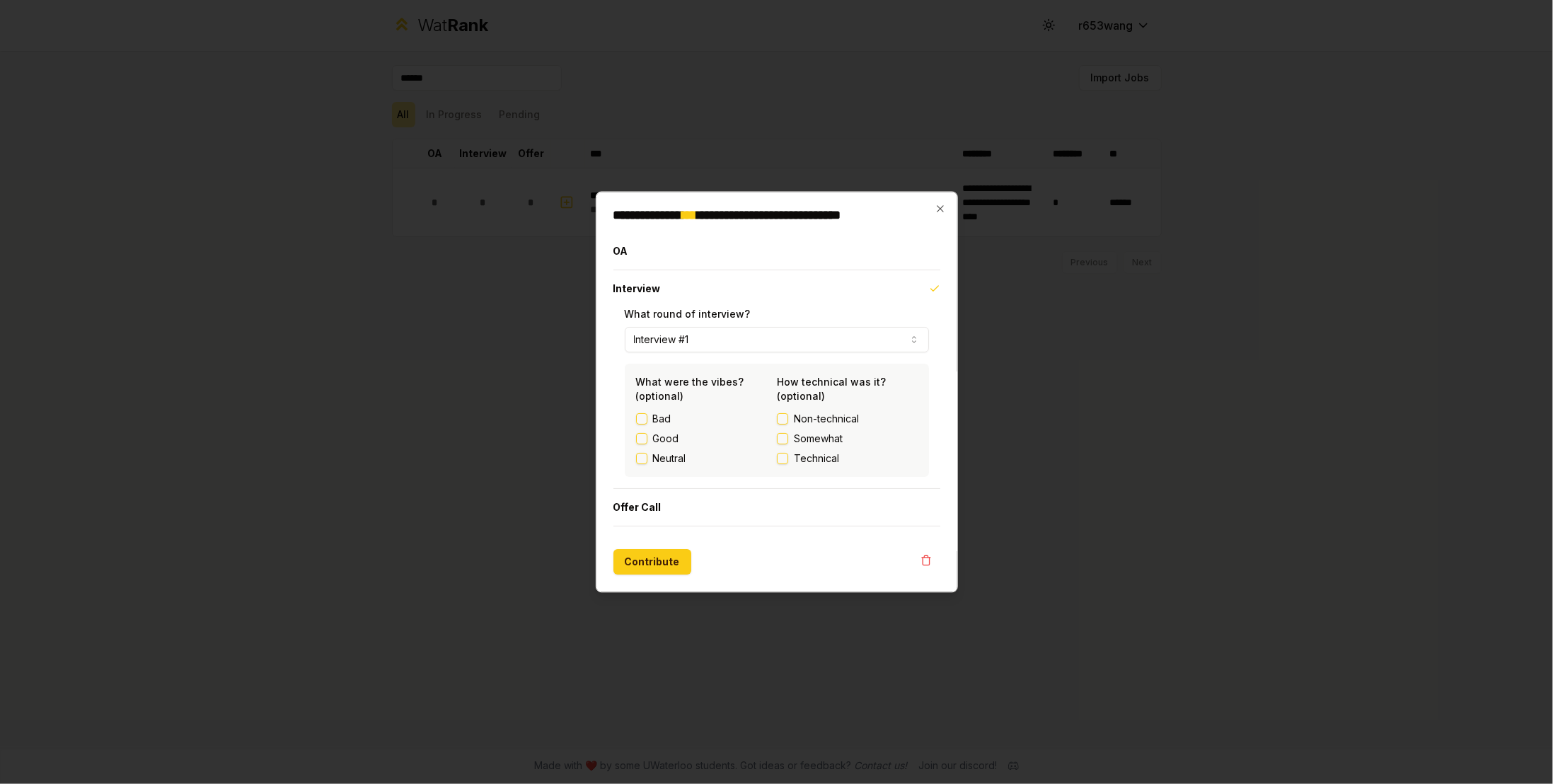
click at [684, 341] on button "Interview #1" at bounding box center [776, 340] width 305 height 26
click at [665, 553] on button "Contribute" at bounding box center [652, 562] width 78 height 26
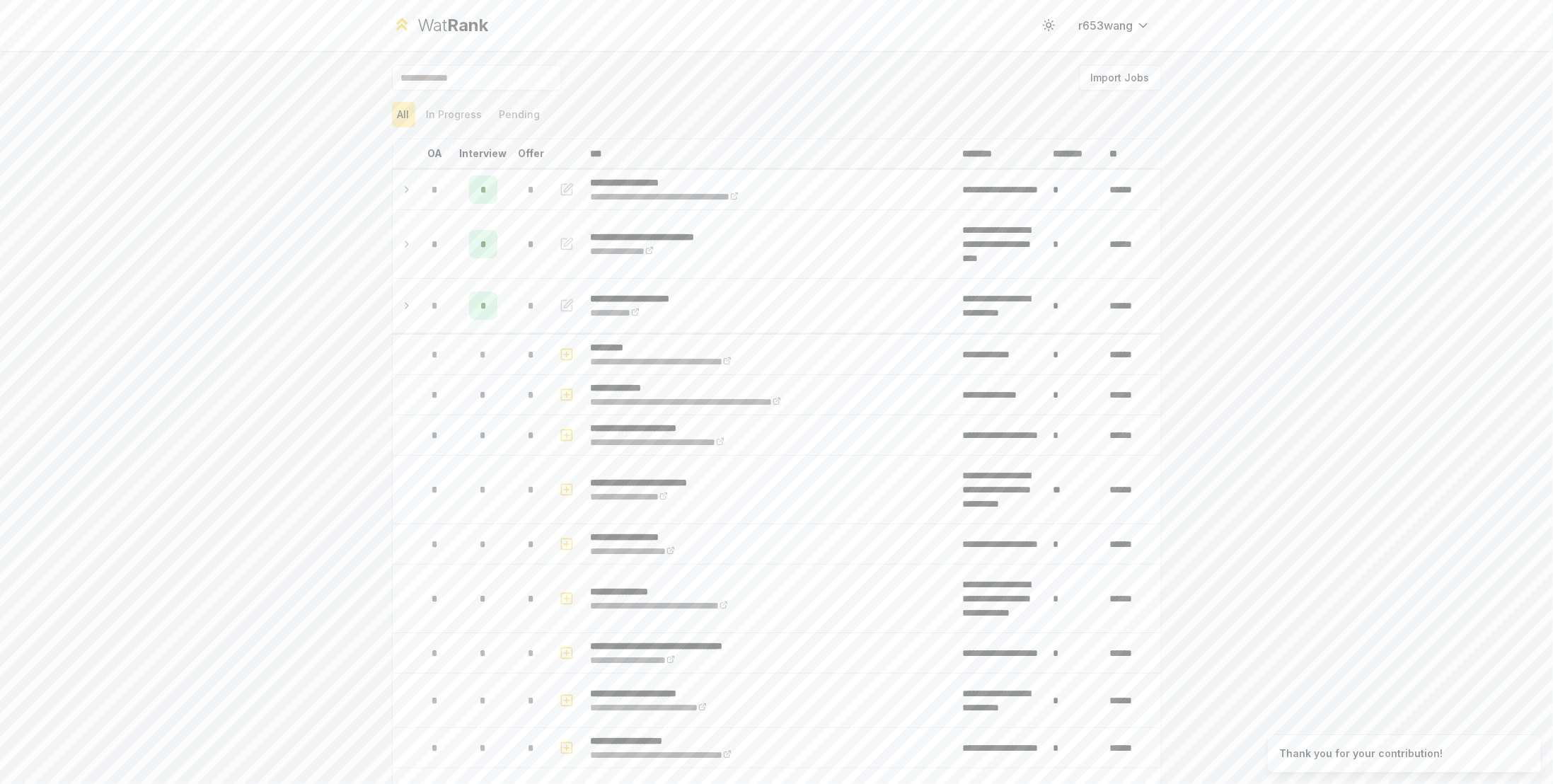
click at [489, 78] on input at bounding box center [477, 78] width 170 height 26
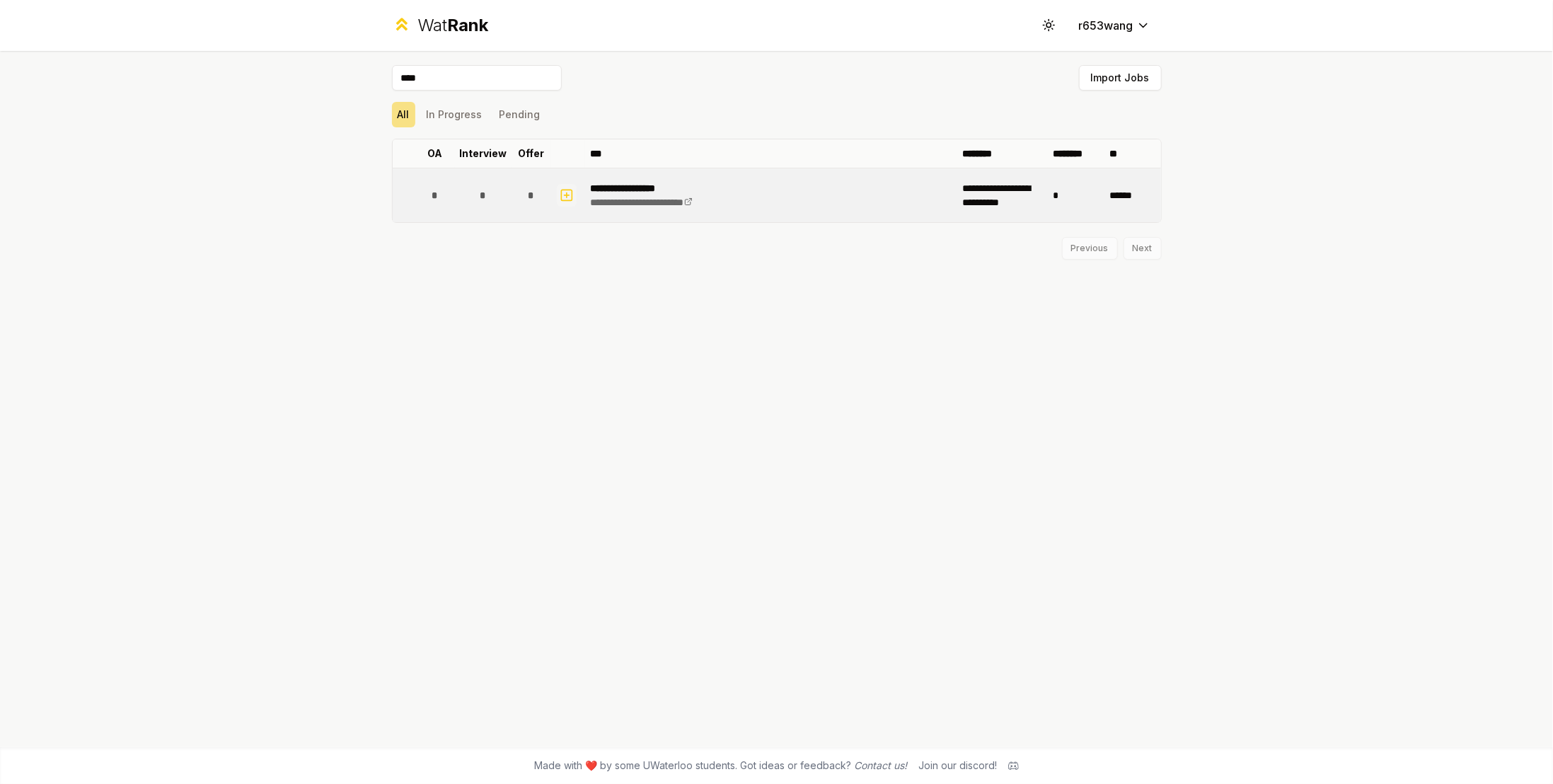
type input "****"
click at [572, 192] on icon "button" at bounding box center [566, 196] width 14 height 17
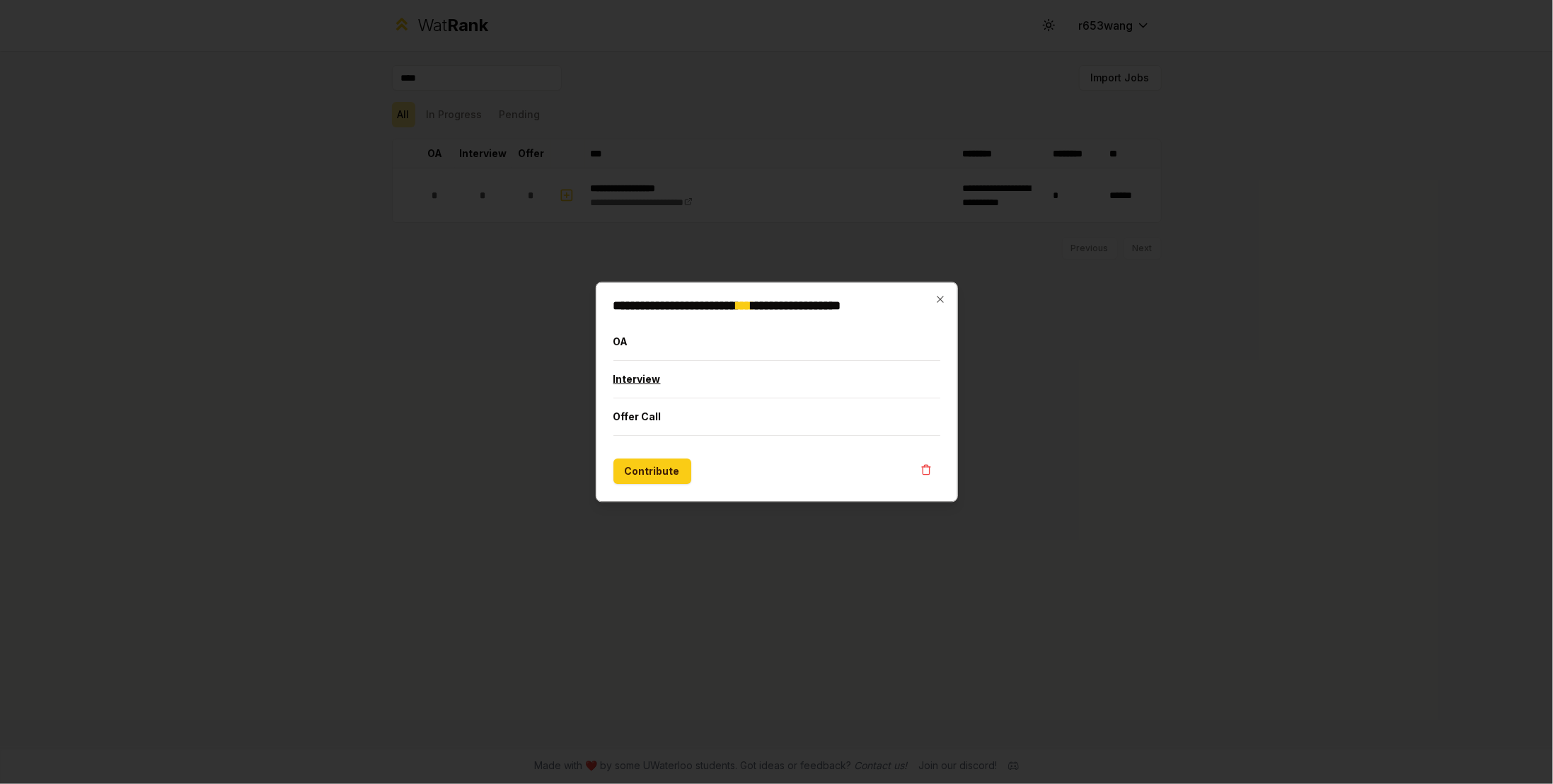
click at [693, 386] on button "Interview" at bounding box center [776, 380] width 327 height 37
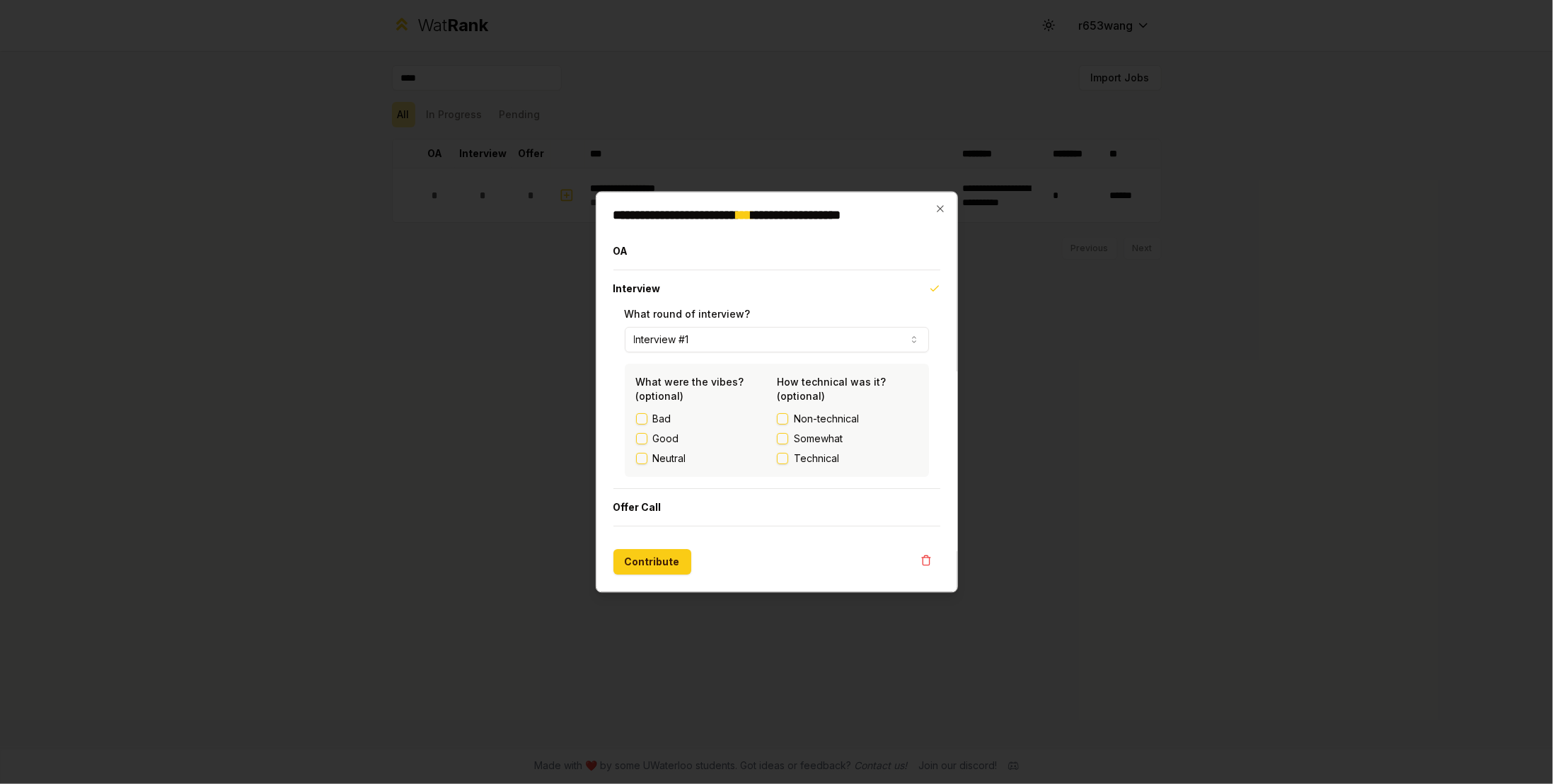
click at [690, 345] on button "Interview #1" at bounding box center [776, 340] width 305 height 26
click at [646, 551] on button "Contribute" at bounding box center [652, 562] width 78 height 26
